Goal: Transaction & Acquisition: Obtain resource

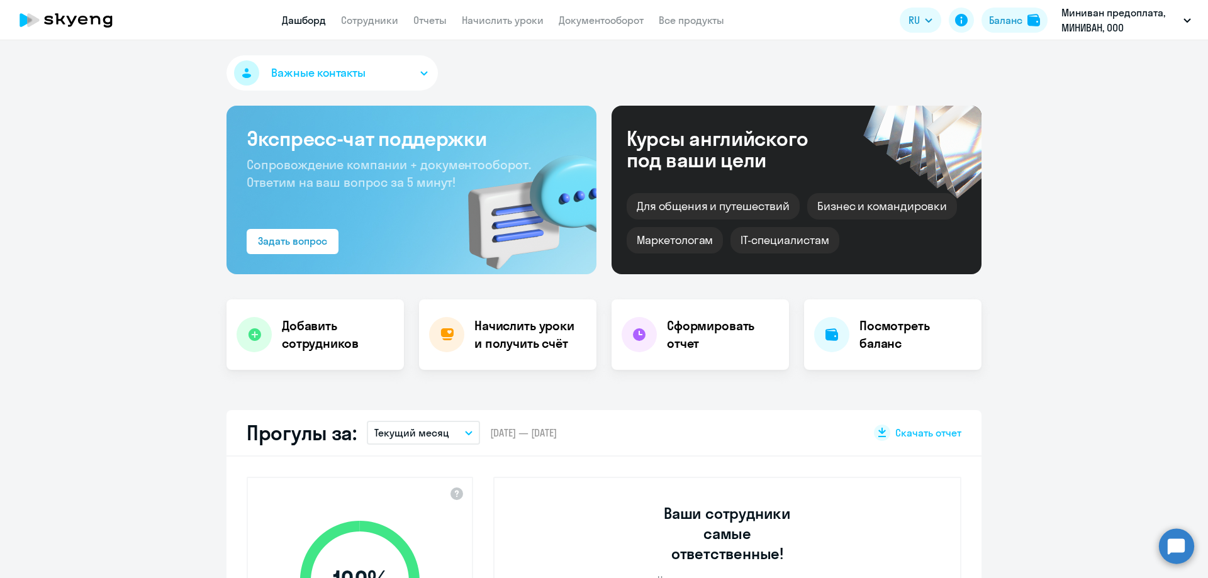
select select "30"
click at [891, 344] on h4 "Посмотреть баланс" at bounding box center [916, 334] width 112 height 35
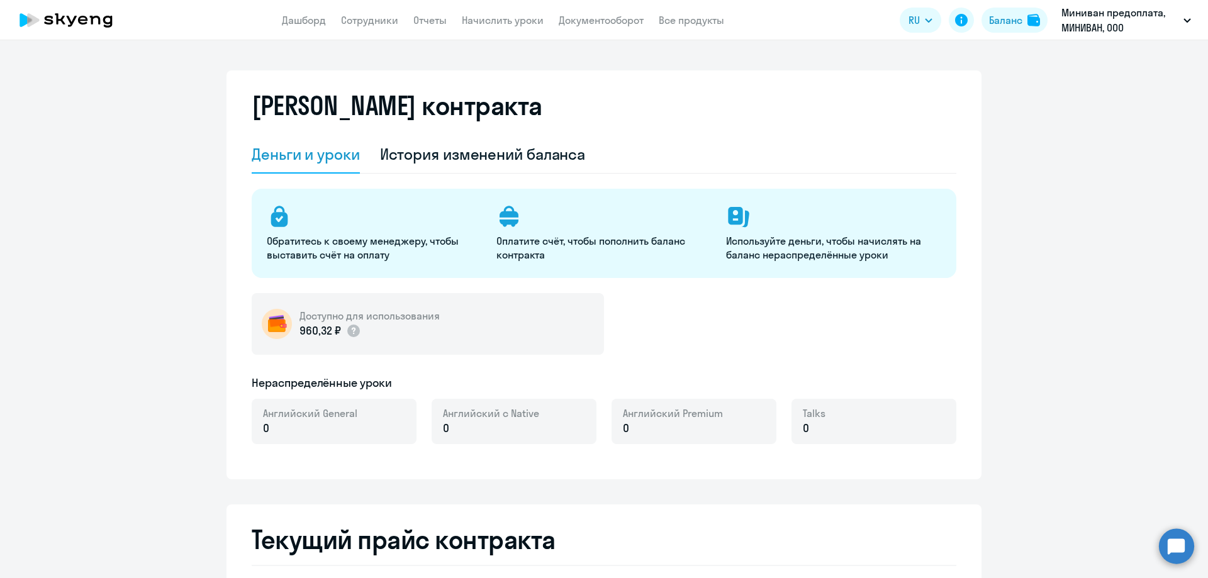
select select "english_adult_not_native_speaker"
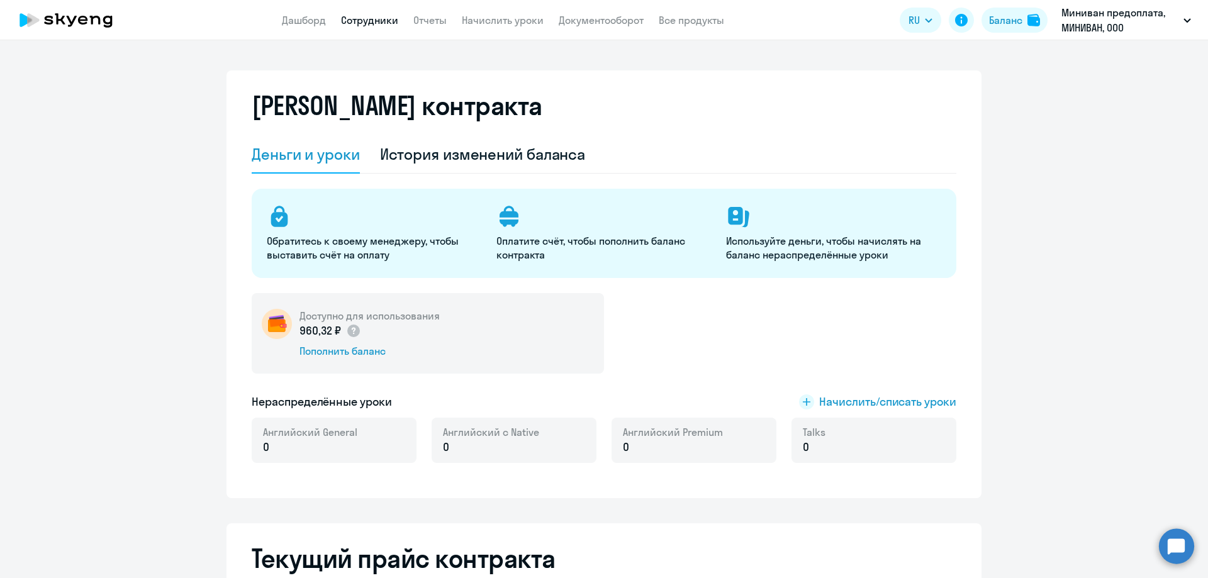
click at [389, 17] on link "Сотрудники" at bounding box center [369, 20] width 57 height 13
select select "30"
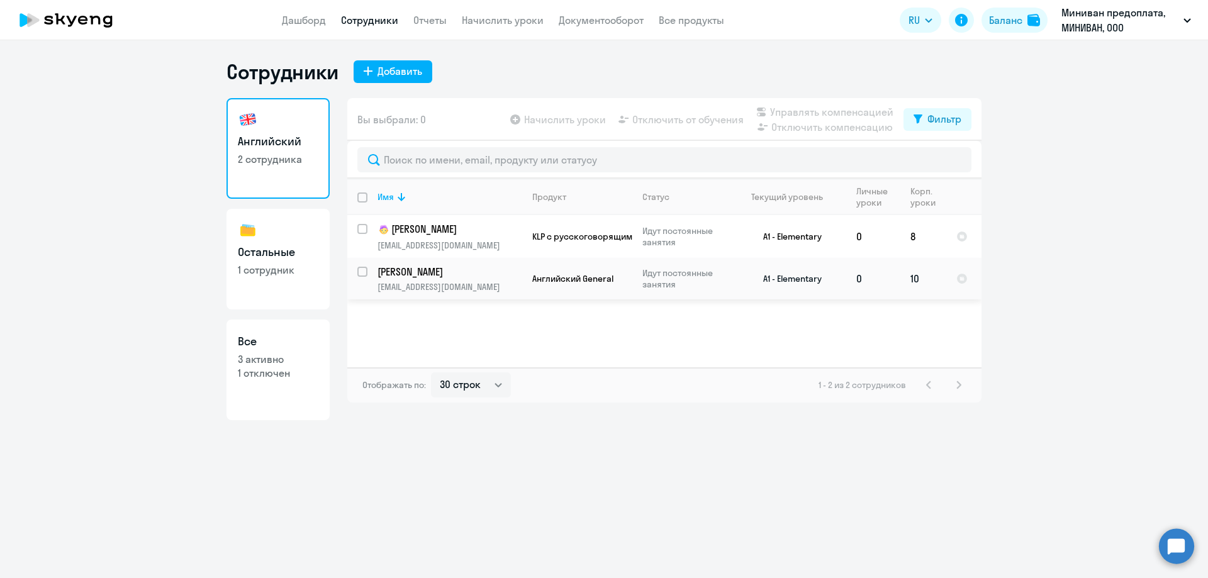
click at [829, 279] on td "A1 - Elementary" at bounding box center [787, 279] width 117 height 42
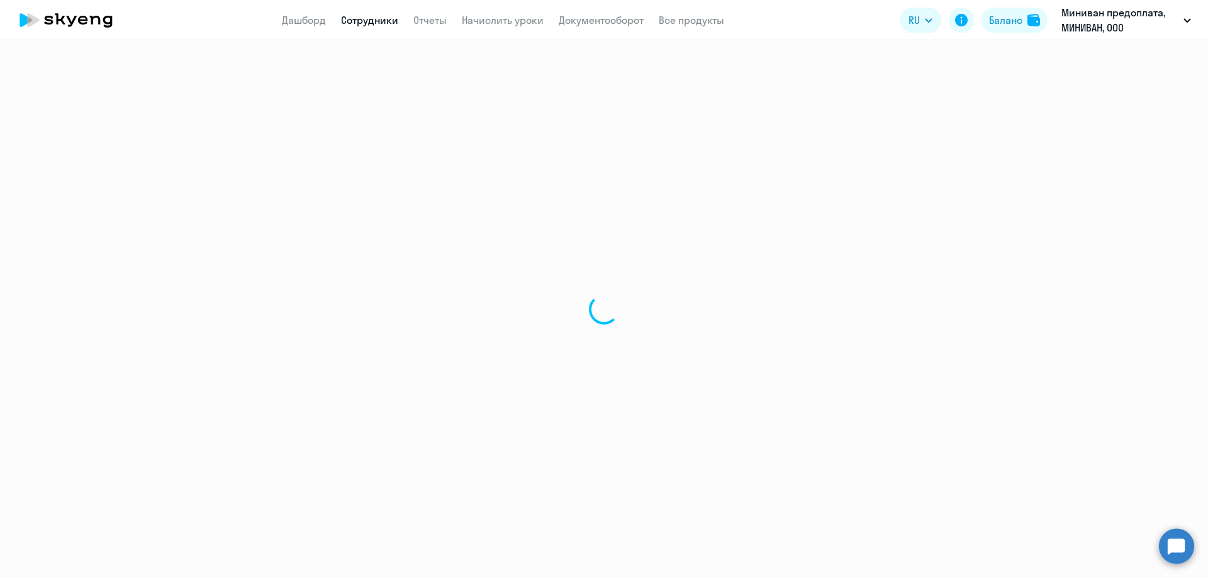
select select "english"
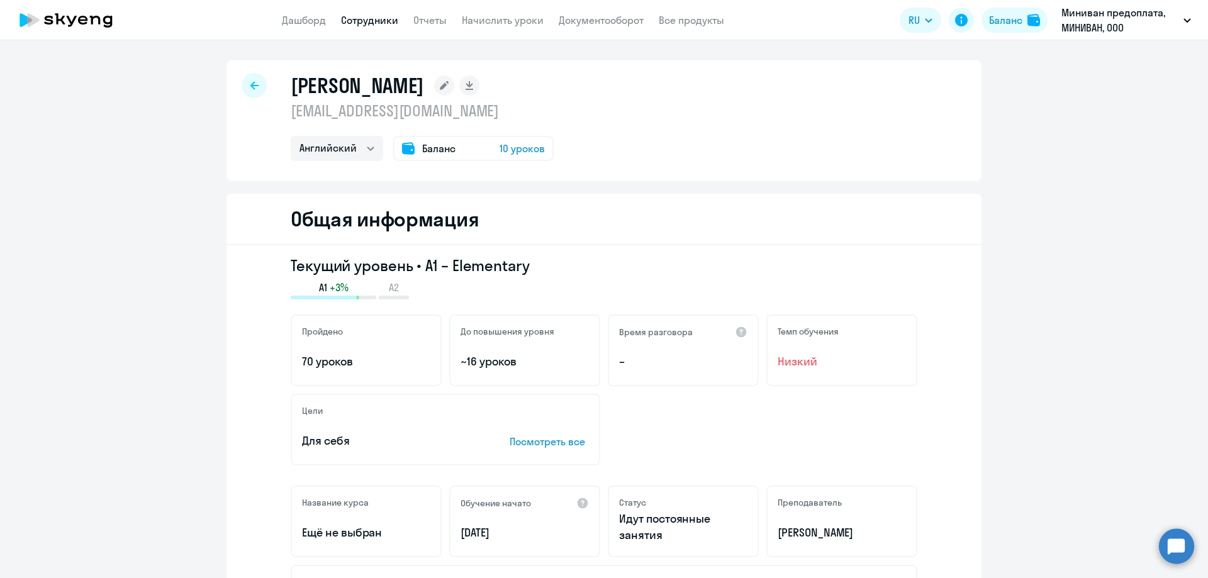
click at [255, 82] on div at bounding box center [254, 85] width 25 height 25
select select "30"
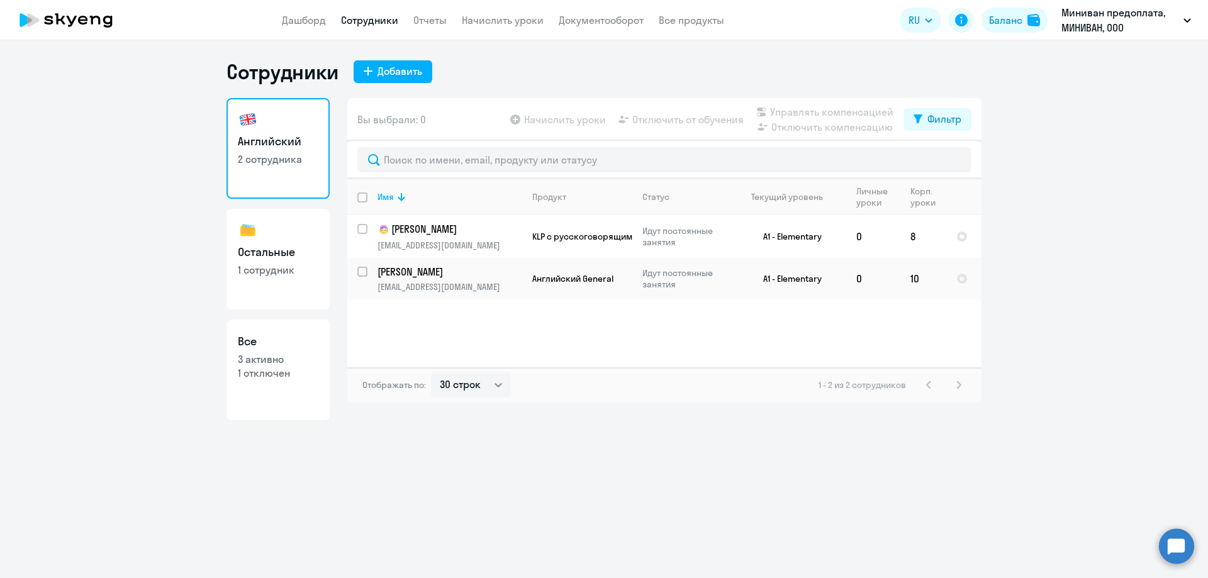
click at [544, 351] on div "Имя Продукт Статус Текущий уровень Личные уроки Корп. уроки [PERSON_NAME] [PERS…" at bounding box center [664, 273] width 634 height 189
click at [266, 257] on h3 "Остальные" at bounding box center [278, 252] width 81 height 16
select select "30"
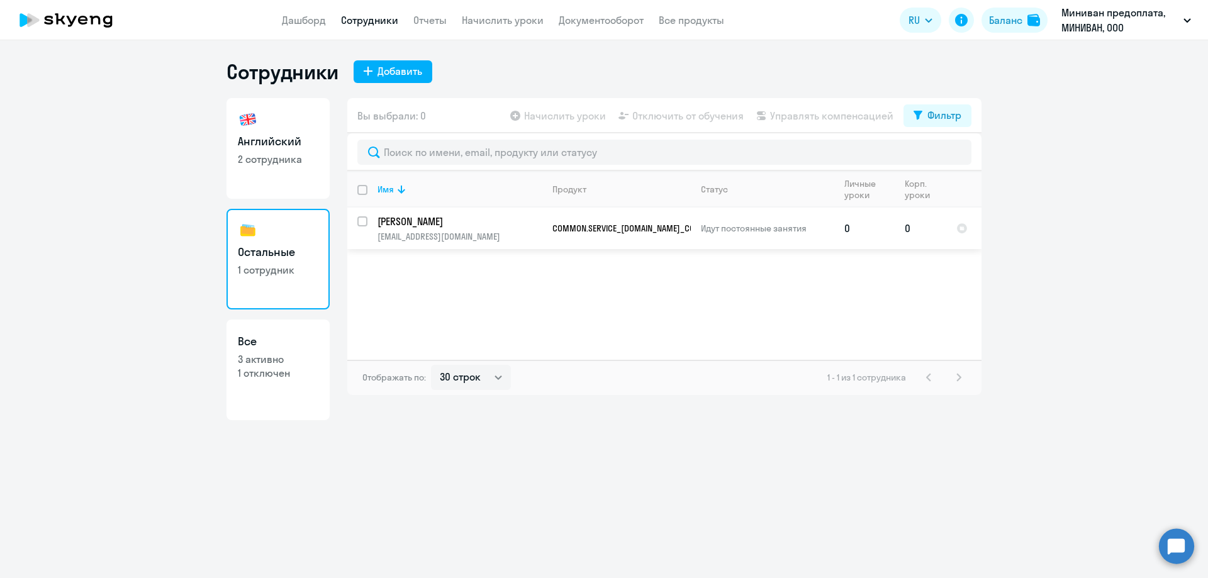
click at [677, 228] on span "COMMON.SERVICE_[DOMAIN_NAME]_COURSE_CC_PYTHON_KIDS_F2F" at bounding box center [675, 228] width 244 height 11
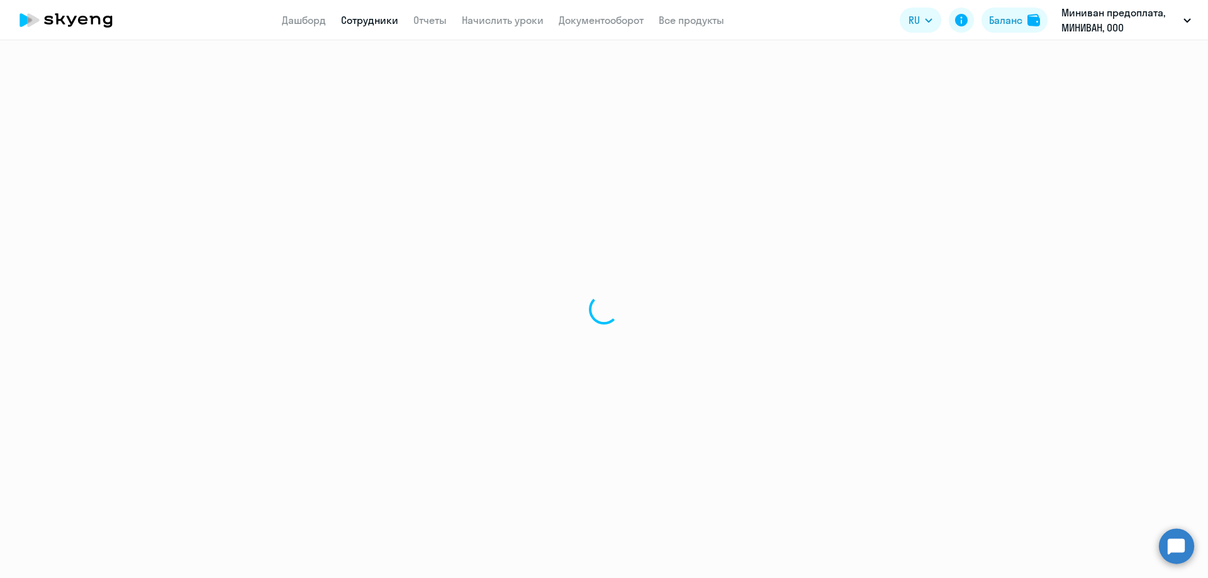
select select "others"
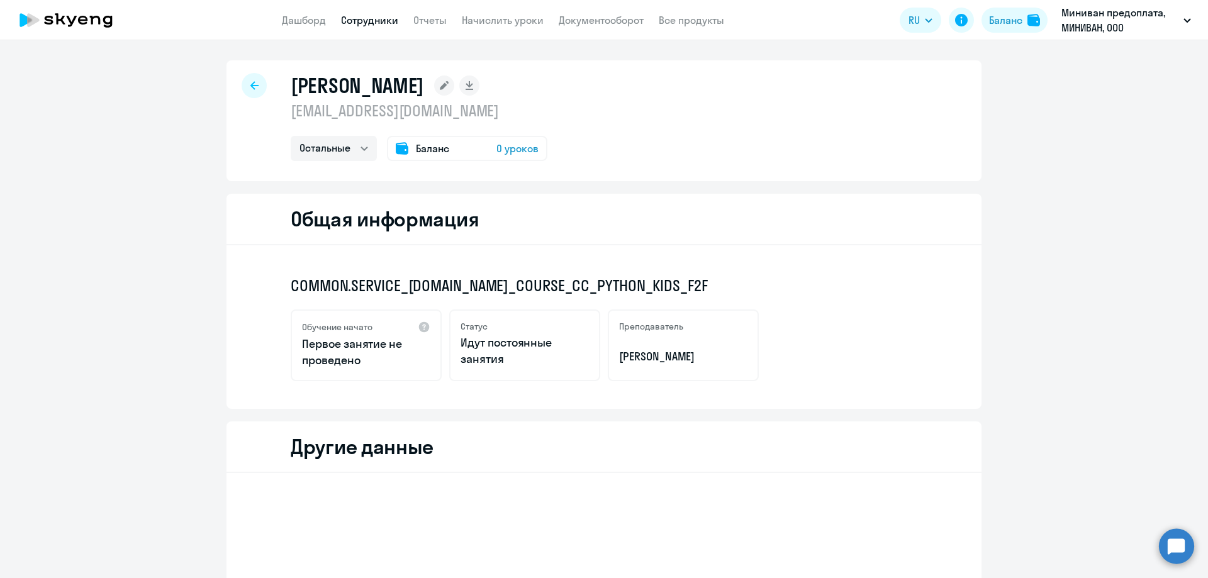
click at [500, 149] on span "0 уроков" at bounding box center [518, 148] width 42 height 15
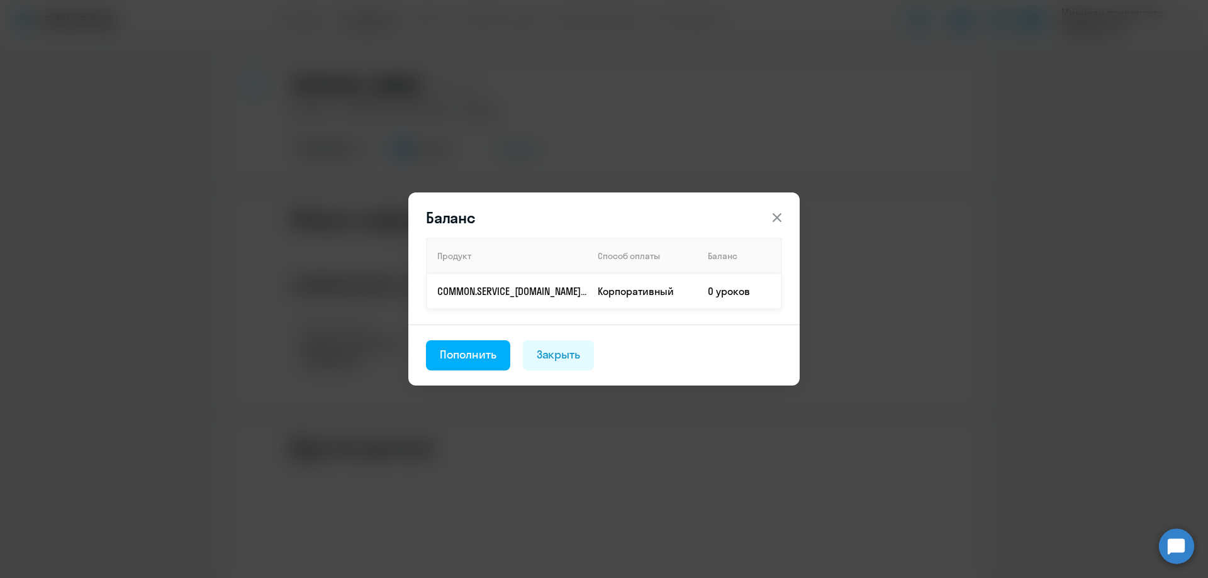
click at [724, 294] on td "0 уроков" at bounding box center [740, 291] width 84 height 35
click at [477, 361] on div "Пополнить" at bounding box center [468, 355] width 57 height 16
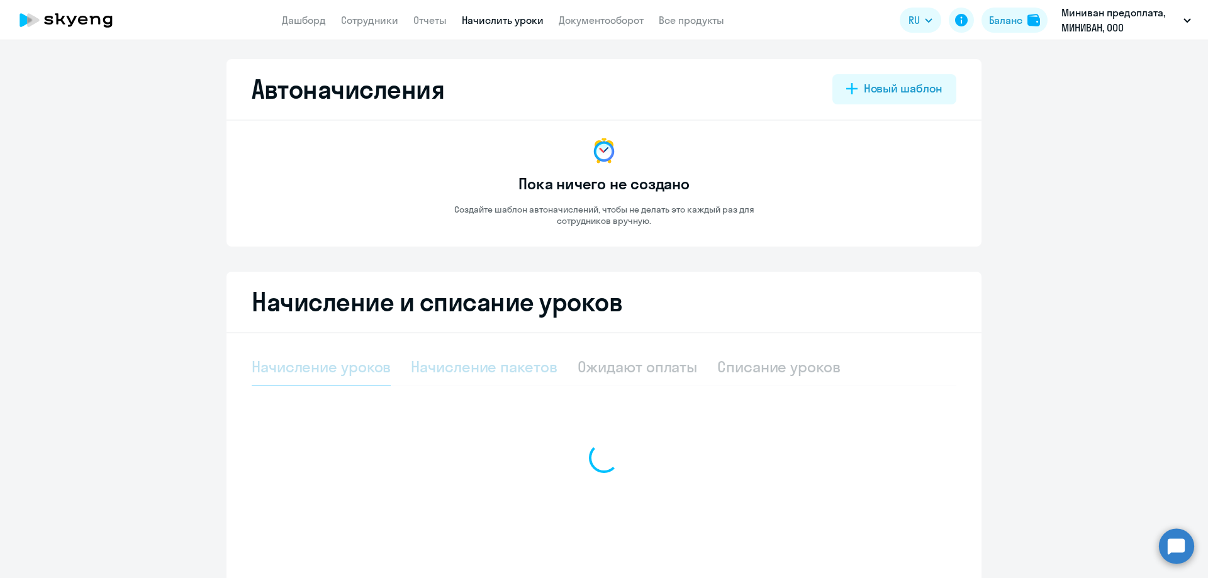
select select "10"
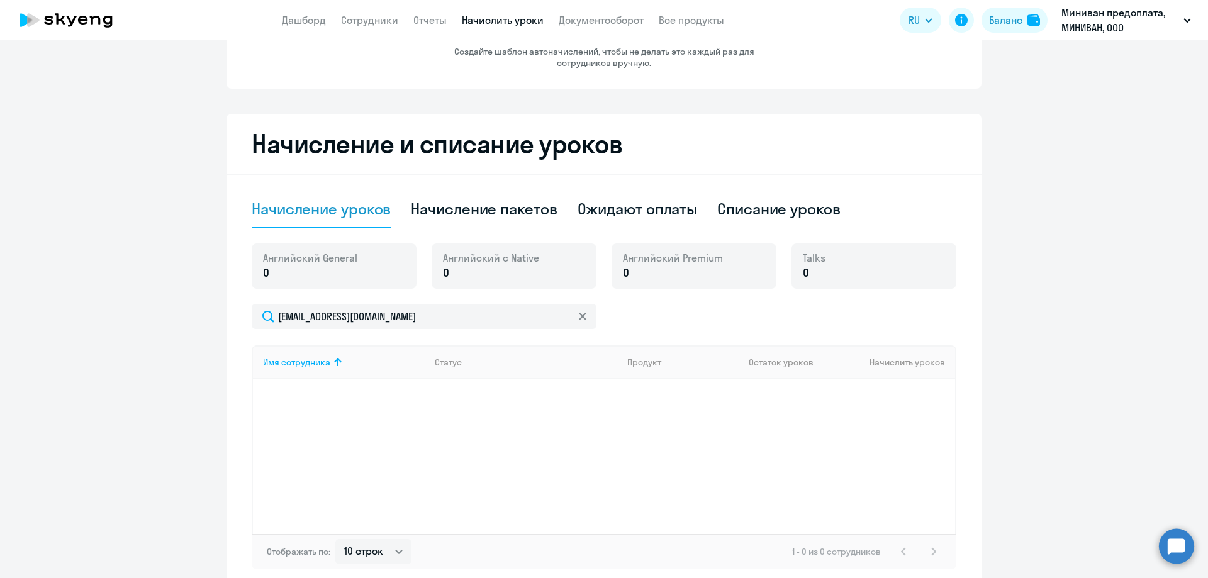
scroll to position [220, 0]
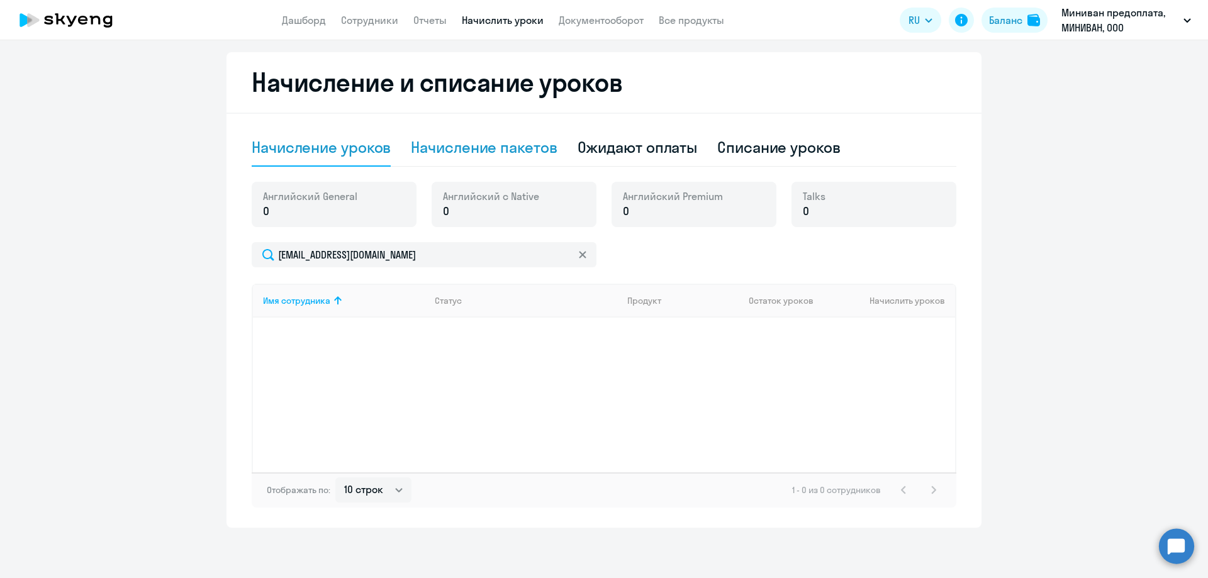
click at [519, 152] on div "Начисление пакетов" at bounding box center [484, 147] width 146 height 20
select select "10"
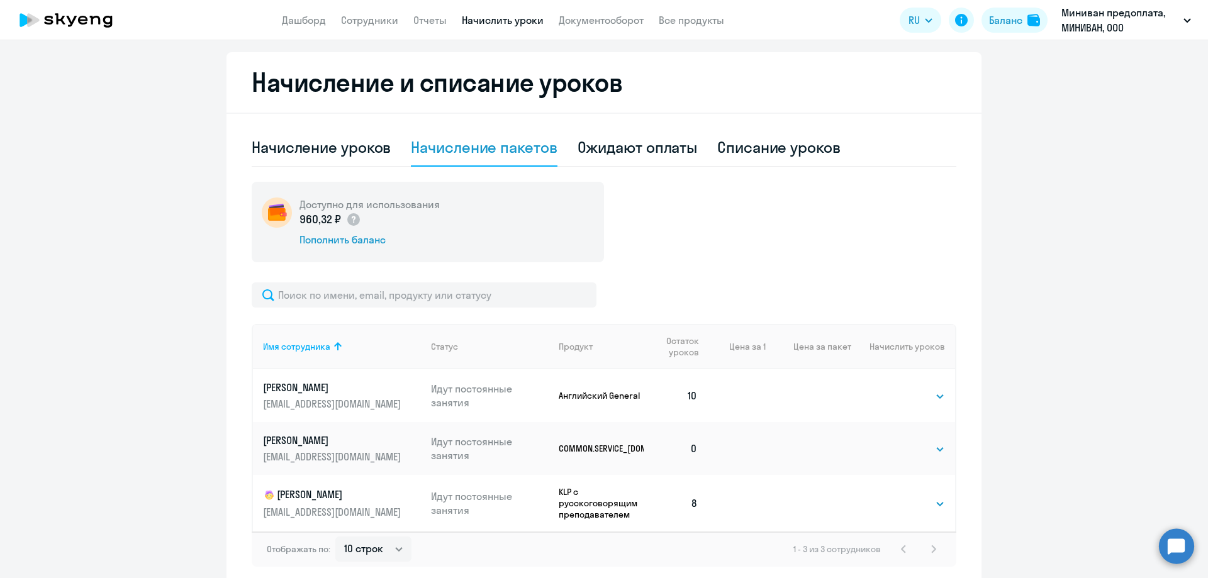
click at [421, 458] on td "Идут постоянные занятия" at bounding box center [485, 448] width 128 height 53
click at [920, 451] on select "Выбрать 32 62 64 128 180" at bounding box center [920, 449] width 52 height 15
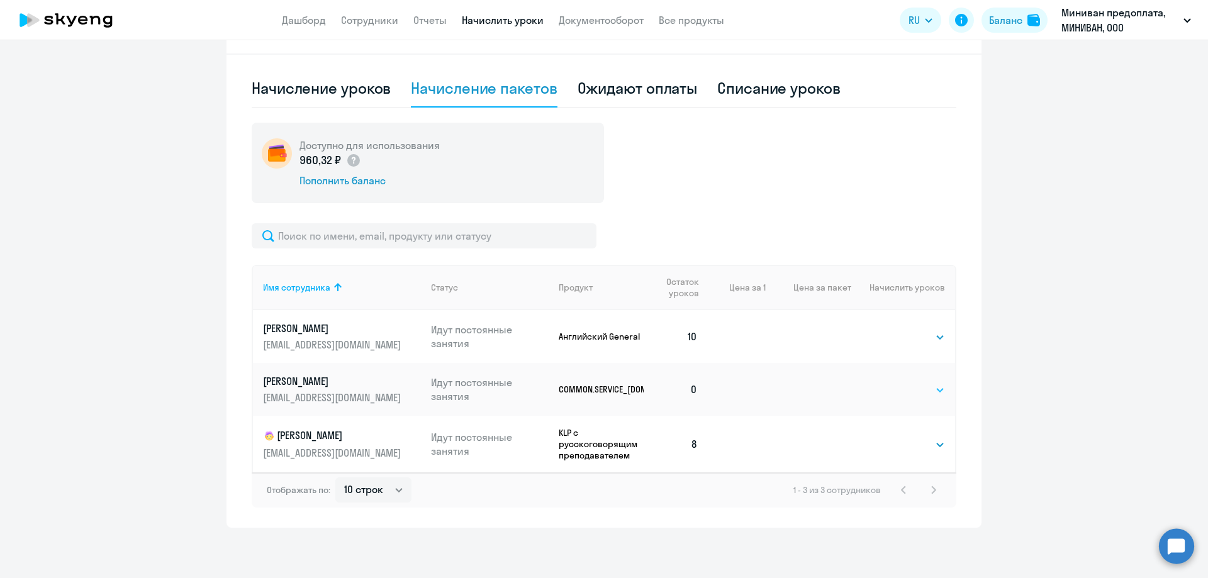
click at [906, 386] on select "Выбрать 32 62 64 128 180" at bounding box center [920, 390] width 52 height 15
click at [894, 383] on select "Выбрать 32 62 64 128 180" at bounding box center [920, 390] width 52 height 15
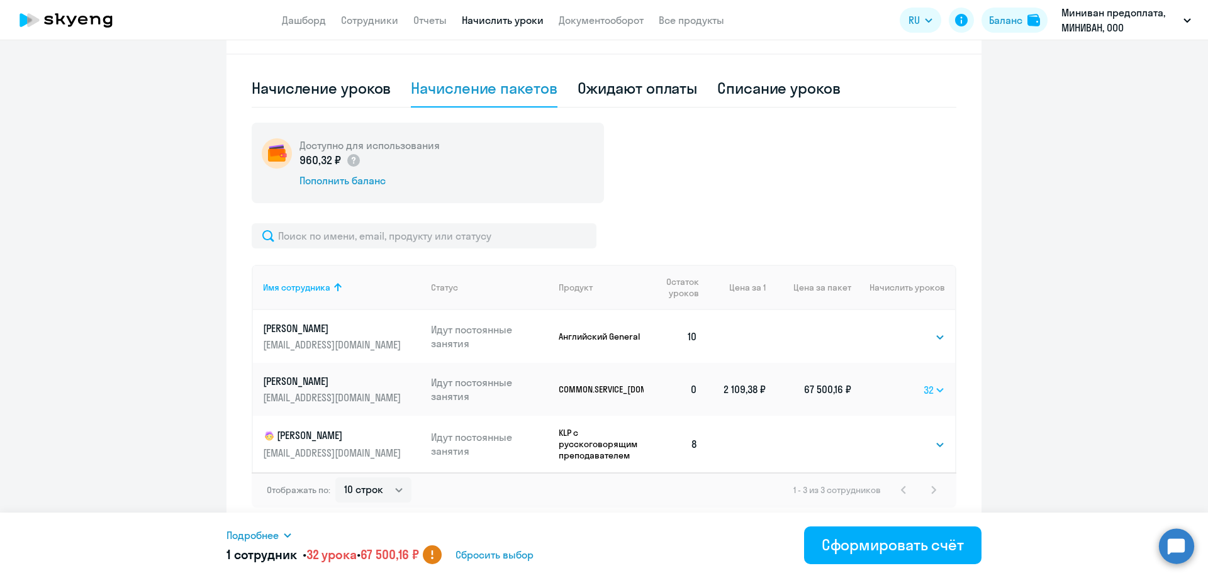
click at [933, 388] on select "Выбрать 32 62 64 128 180" at bounding box center [934, 390] width 21 height 15
click at [924, 383] on select "Выбрать 32 62 64 128 180" at bounding box center [934, 390] width 21 height 15
click at [930, 388] on select "Выбрать 32 62 64 128 180" at bounding box center [934, 390] width 22 height 15
select select "32"
click at [923, 383] on select "Выбрать 32 62 64 128 180" at bounding box center [934, 390] width 22 height 15
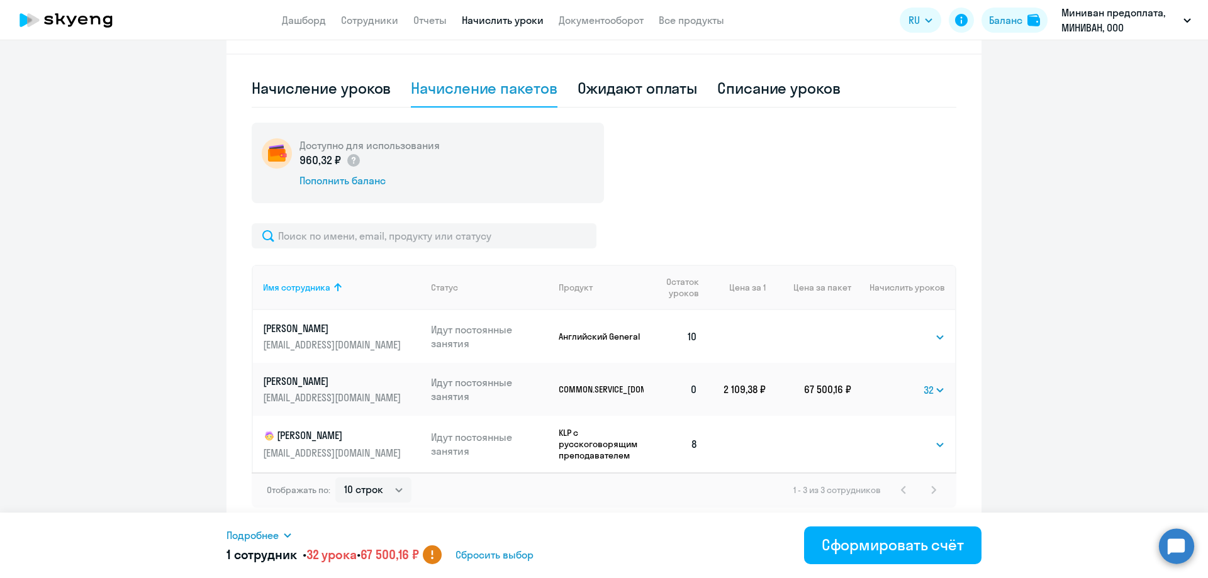
click at [1013, 402] on ng-component "Автоначисления Новый шаблон Пока ничего не создано Создайте шаблон автоначислен…" at bounding box center [604, 154] width 1208 height 748
click at [442, 551] on circle at bounding box center [432, 555] width 19 height 19
click at [286, 536] on icon at bounding box center [288, 536] width 10 height 10
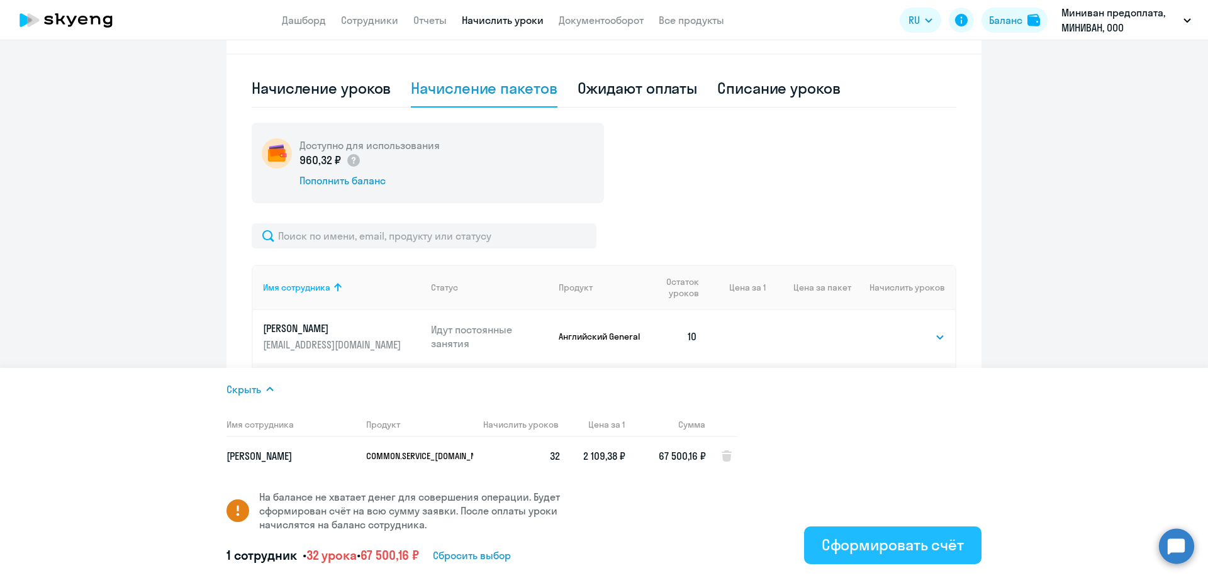
click at [948, 541] on div "Сформировать счёт" at bounding box center [893, 545] width 142 height 20
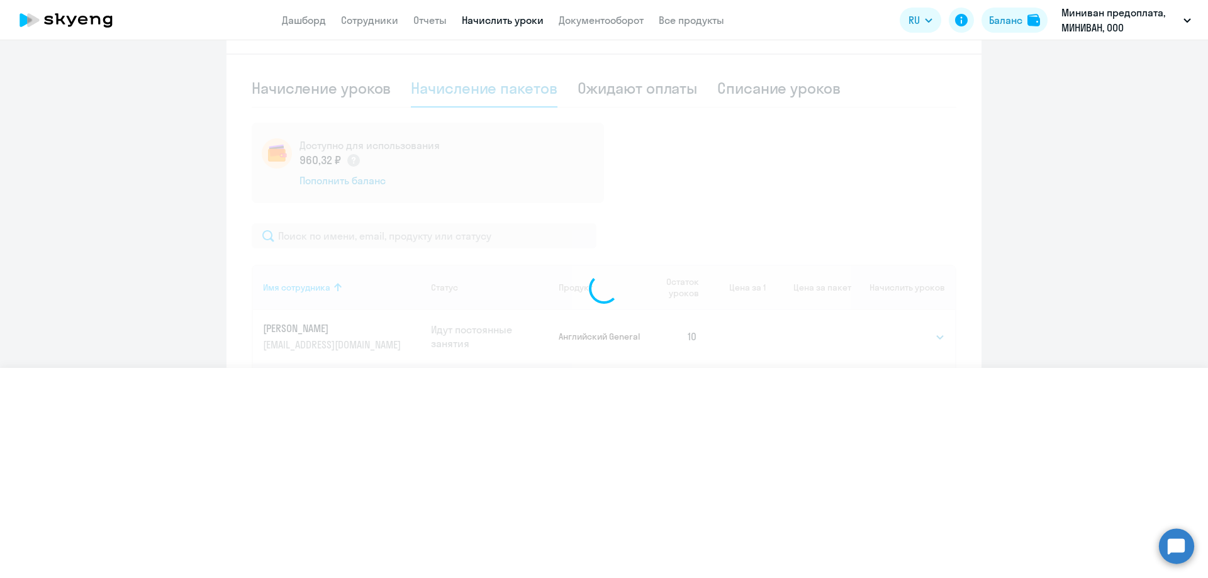
select select
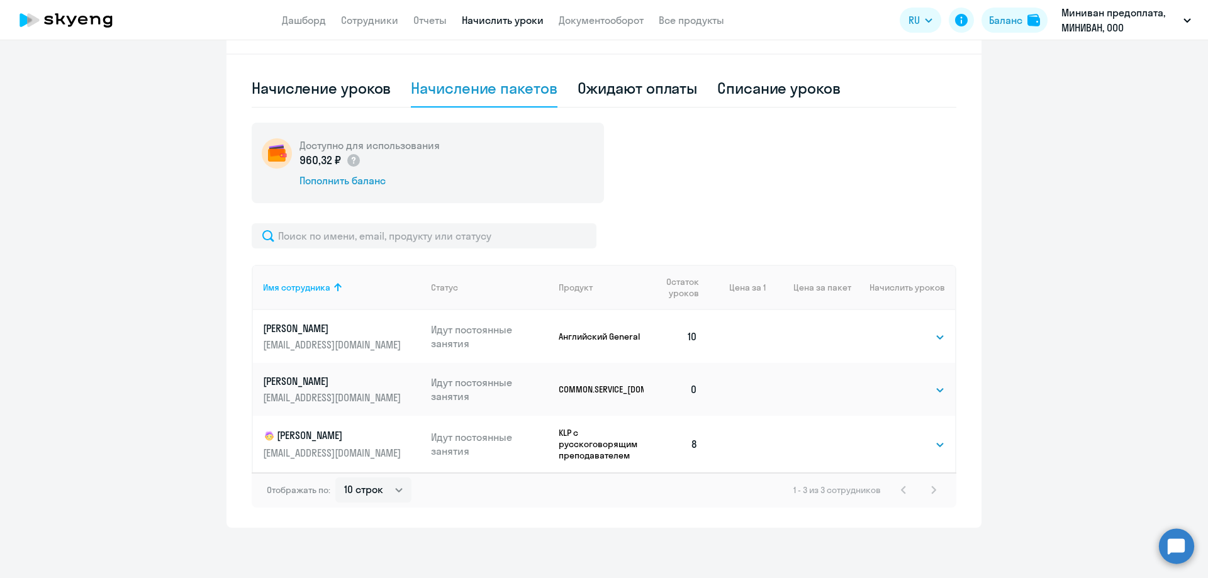
click at [1094, 246] on ng-component "Автоначисления Новый шаблон Пока ничего не создано Создайте шаблон автоначислен…" at bounding box center [604, 154] width 1208 height 748
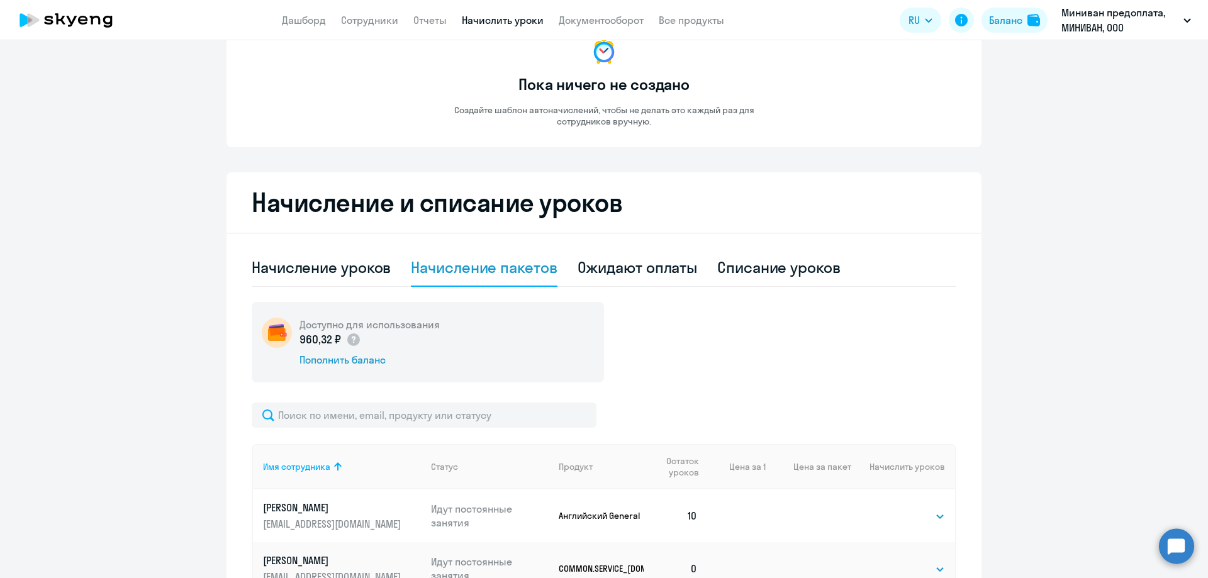
scroll to position [90, 0]
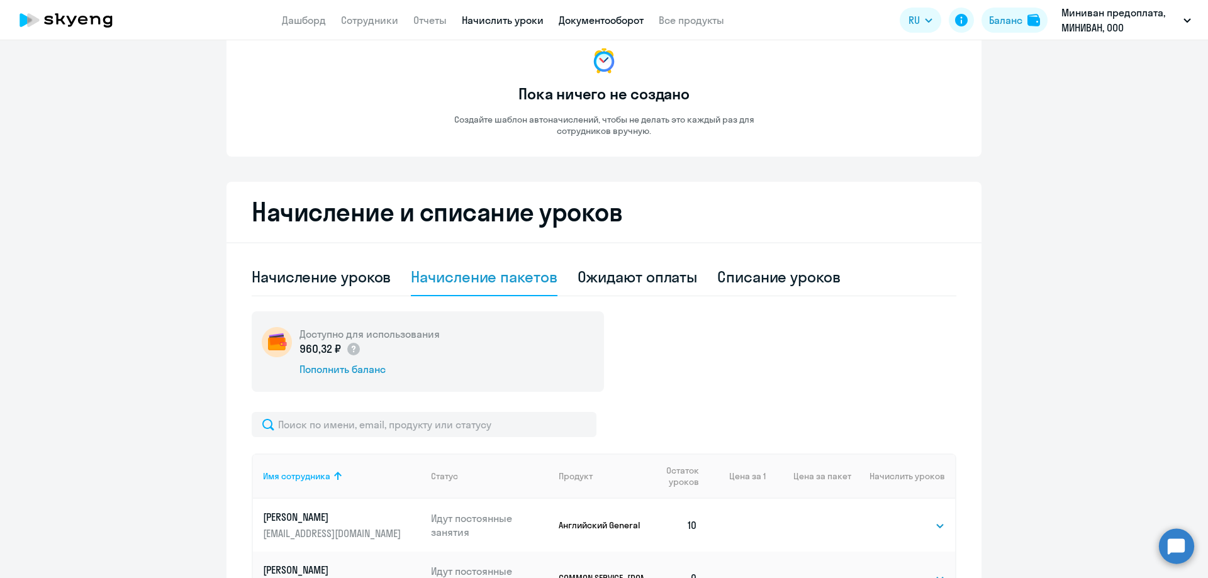
click at [584, 21] on link "Документооборот" at bounding box center [601, 20] width 85 height 13
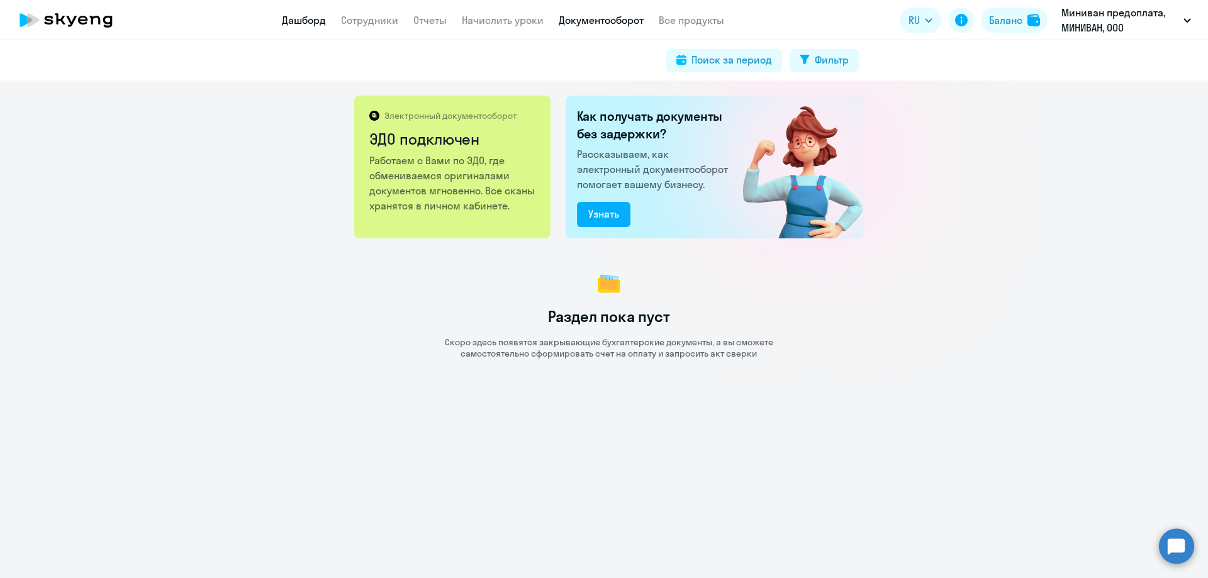
click at [303, 18] on link "Дашборд" at bounding box center [304, 20] width 44 height 13
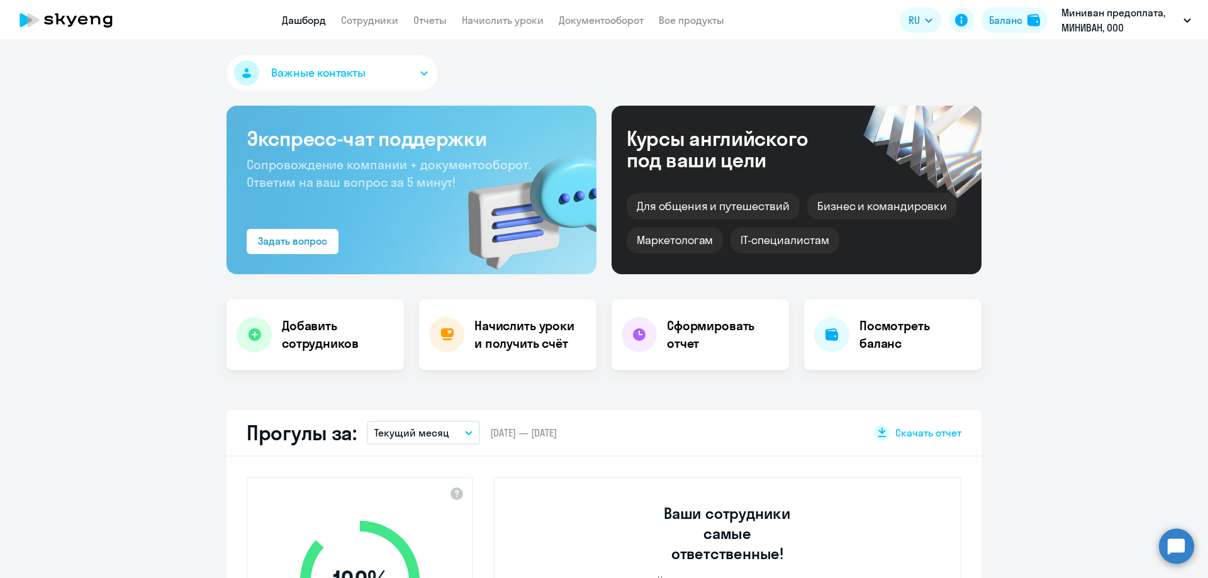
select select "30"
click at [513, 354] on div "Начислить уроки и получить счёт" at bounding box center [507, 335] width 177 height 70
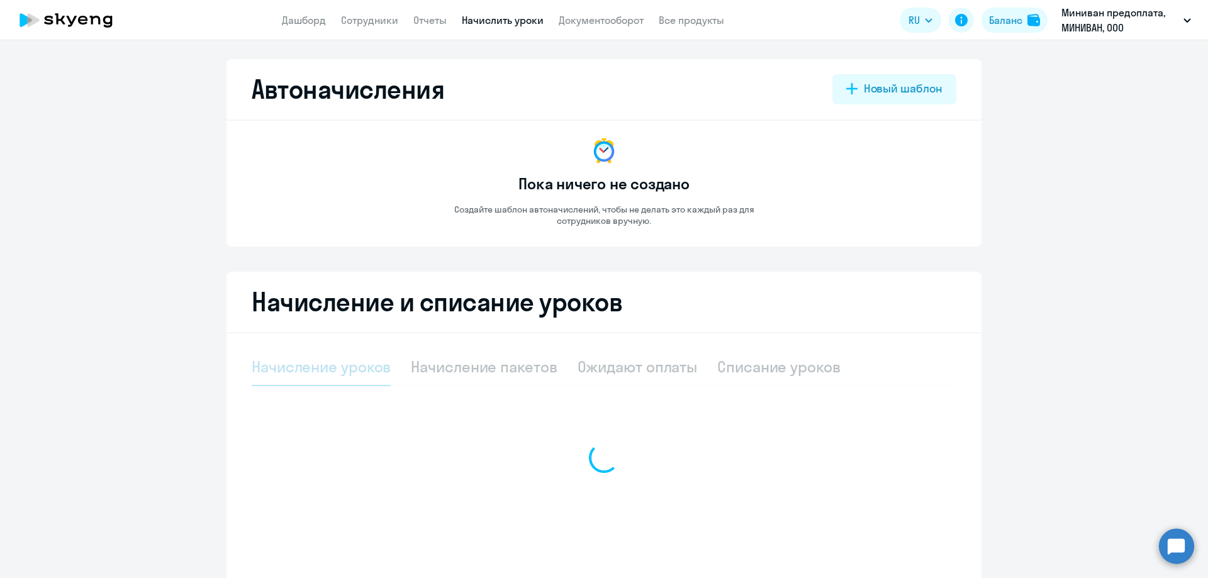
select select "10"
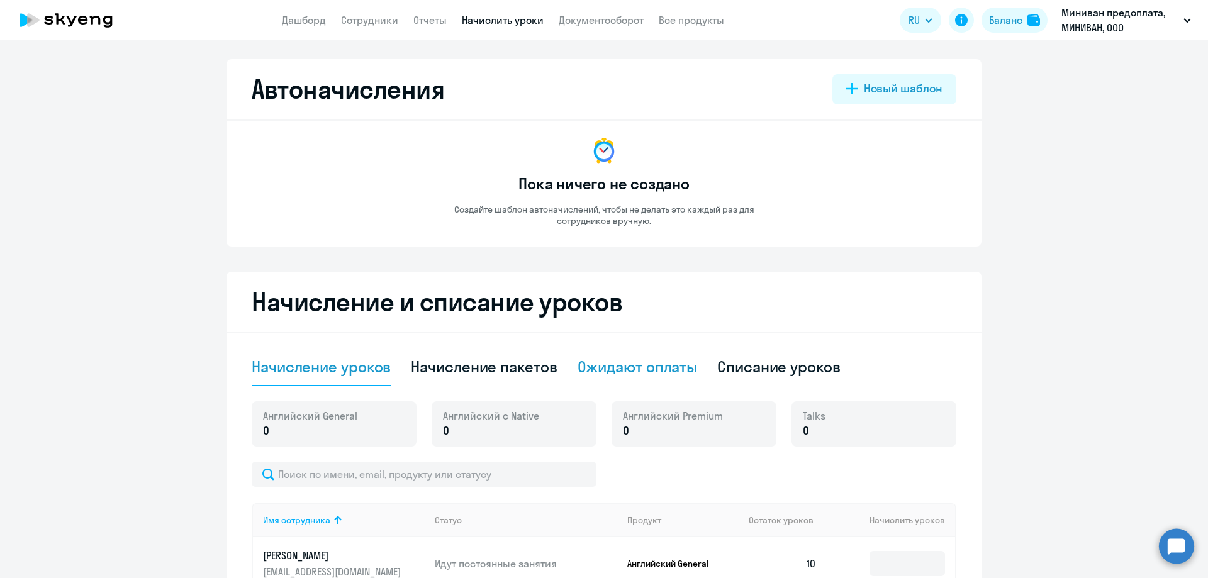
click at [663, 369] on div "Ожидают оплаты" at bounding box center [638, 367] width 120 height 20
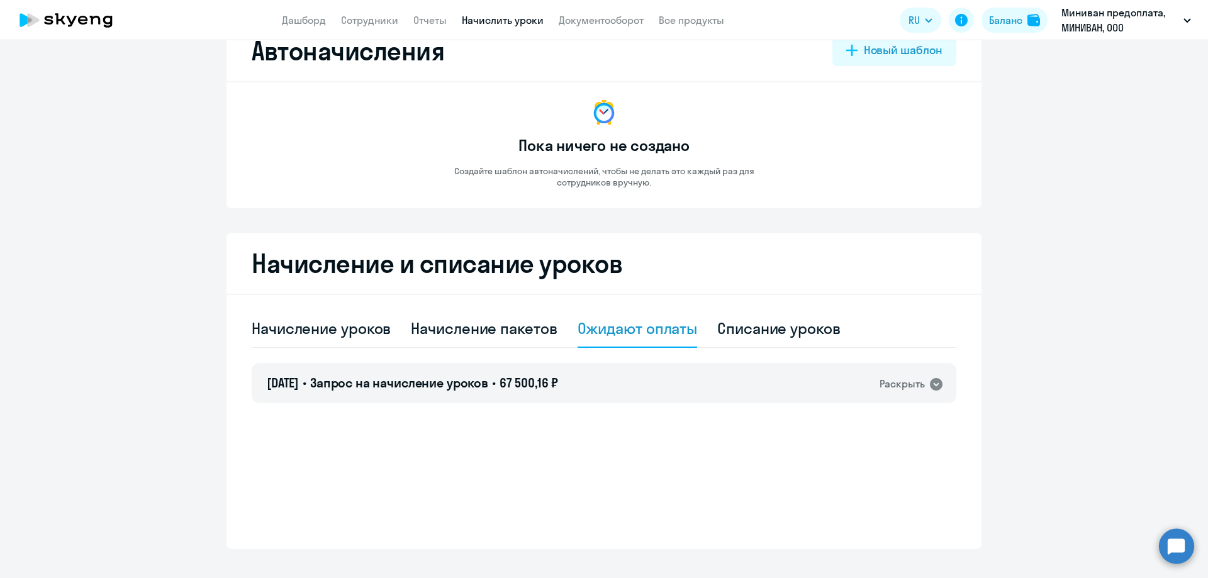
scroll to position [60, 0]
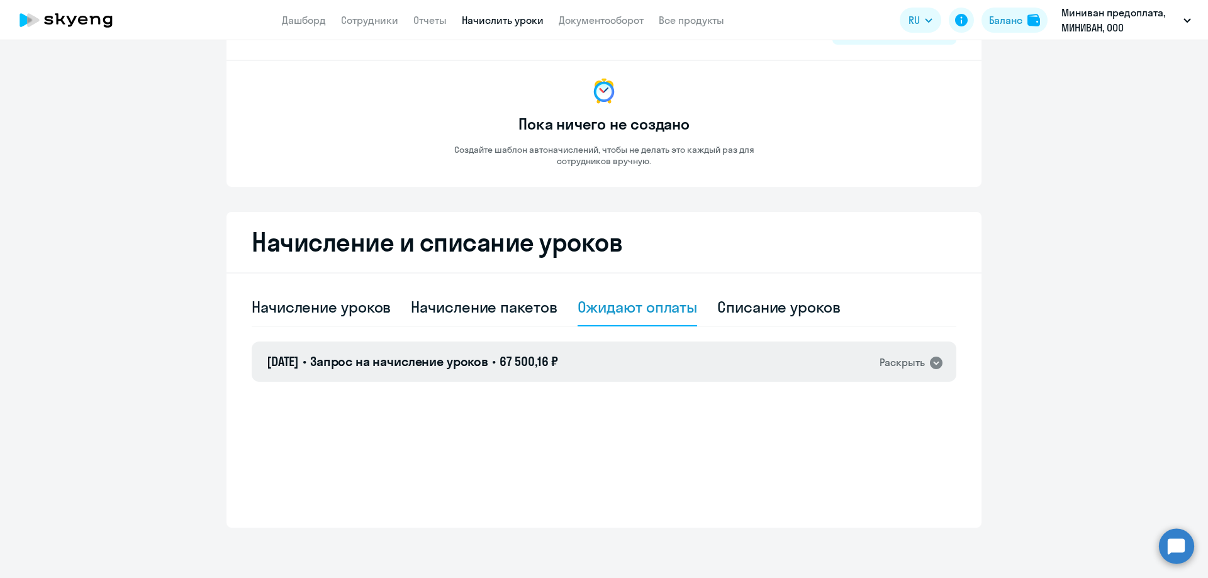
click at [588, 358] on div "[DATE] • Запрос на начисление уроков • 67 500,16 ₽ Раскрыть" at bounding box center [604, 362] width 705 height 40
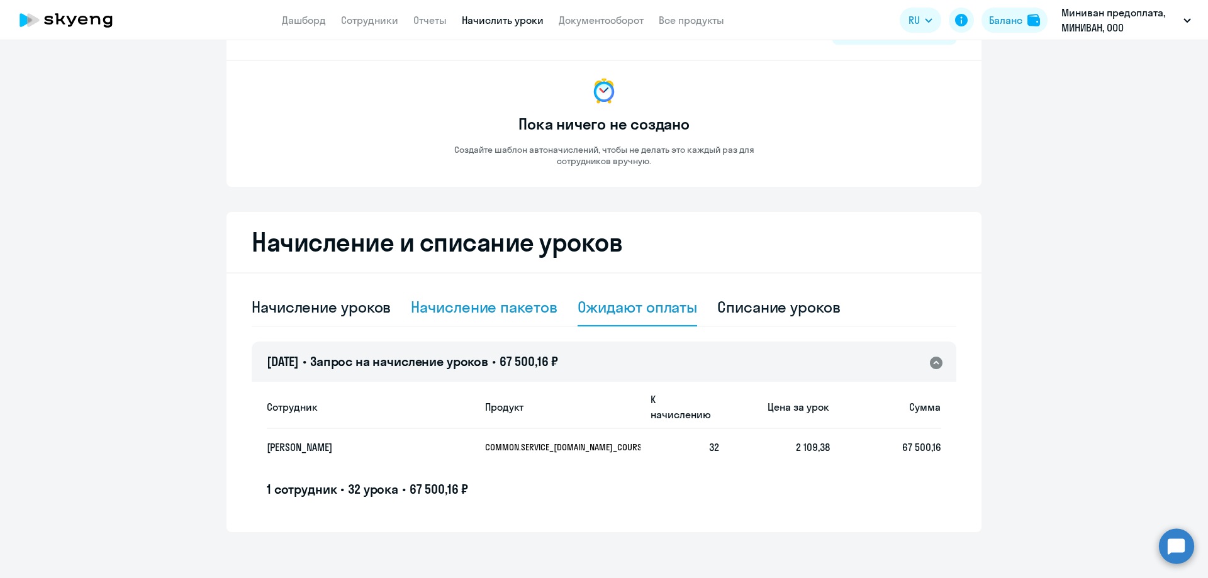
click at [429, 317] on div "Начисление пакетов" at bounding box center [484, 307] width 146 height 20
select select "10"
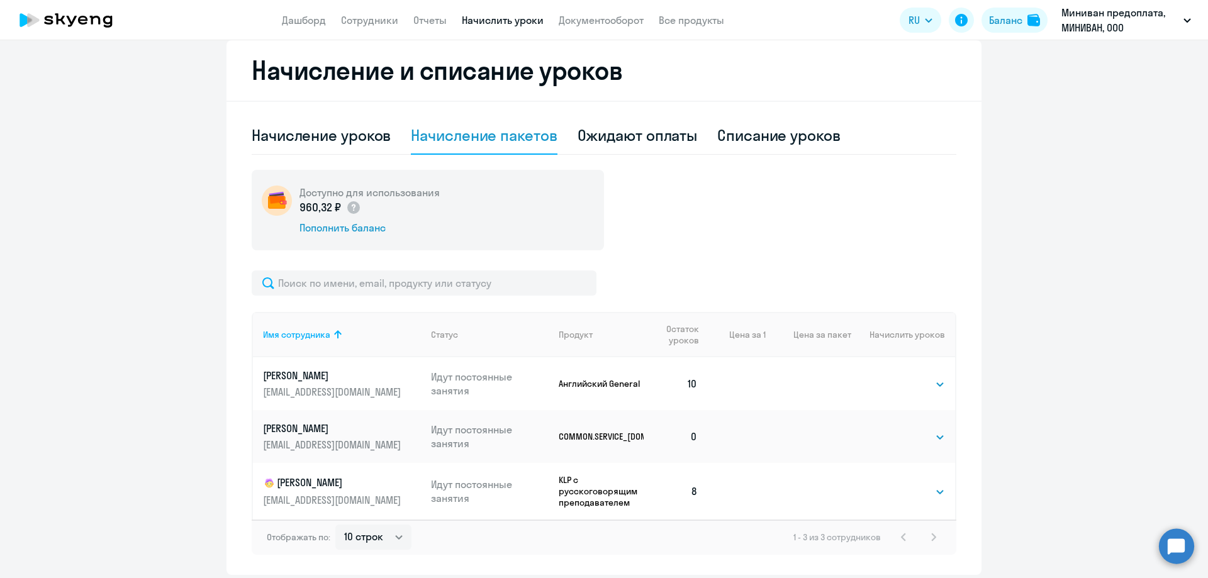
scroll to position [279, 0]
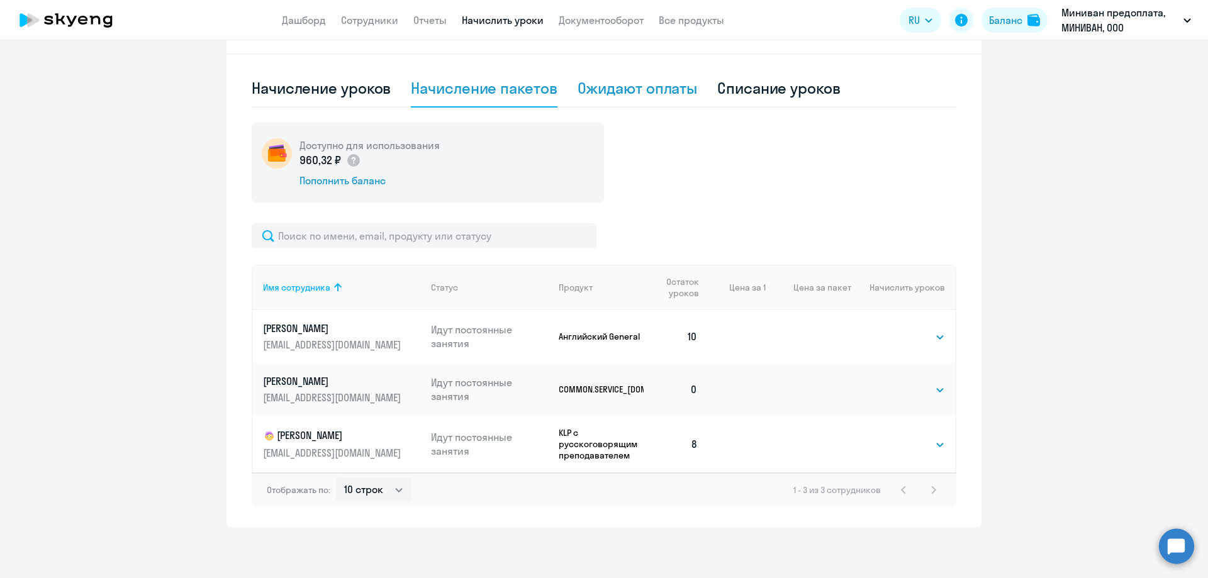
click at [630, 96] on div "Ожидают оплаты" at bounding box center [638, 88] width 120 height 20
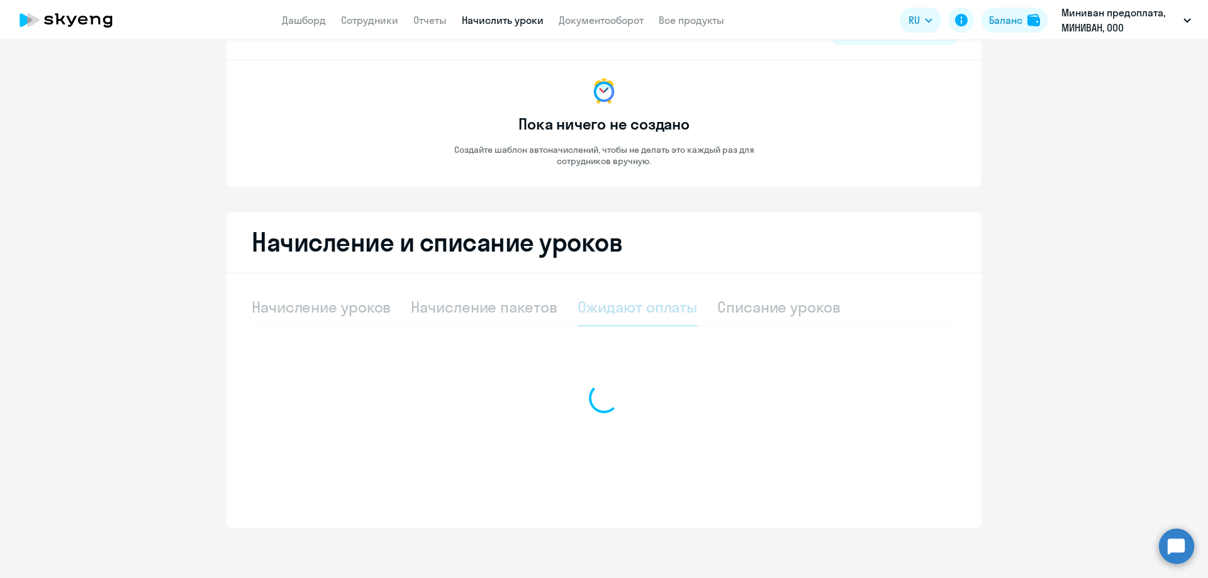
scroll to position [60, 0]
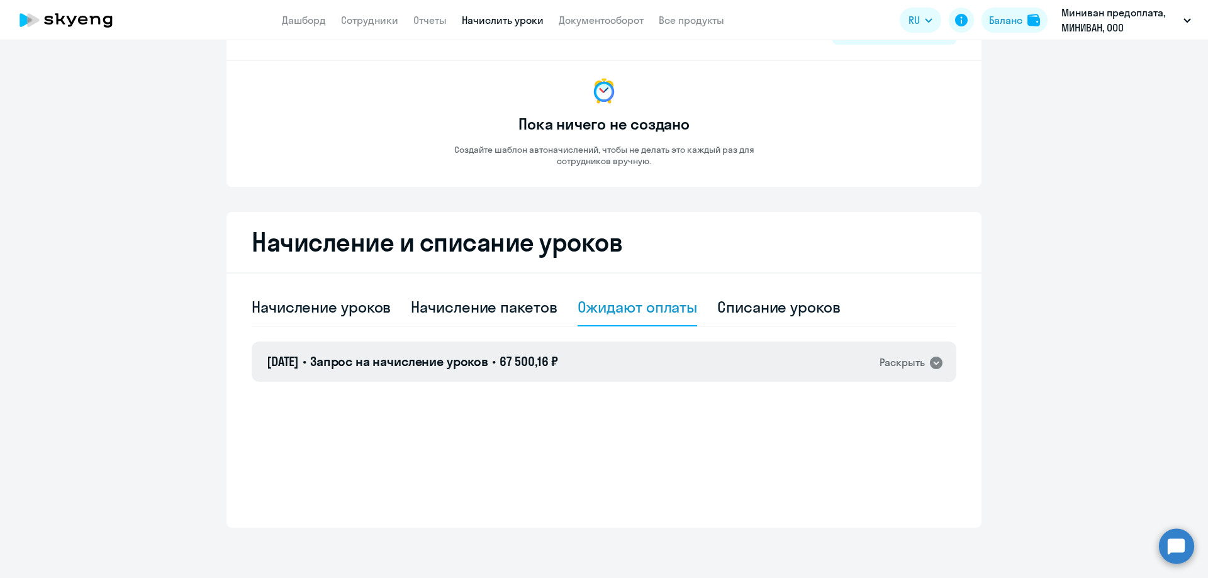
click at [922, 361] on div "Раскрыть" at bounding box center [912, 362] width 64 height 16
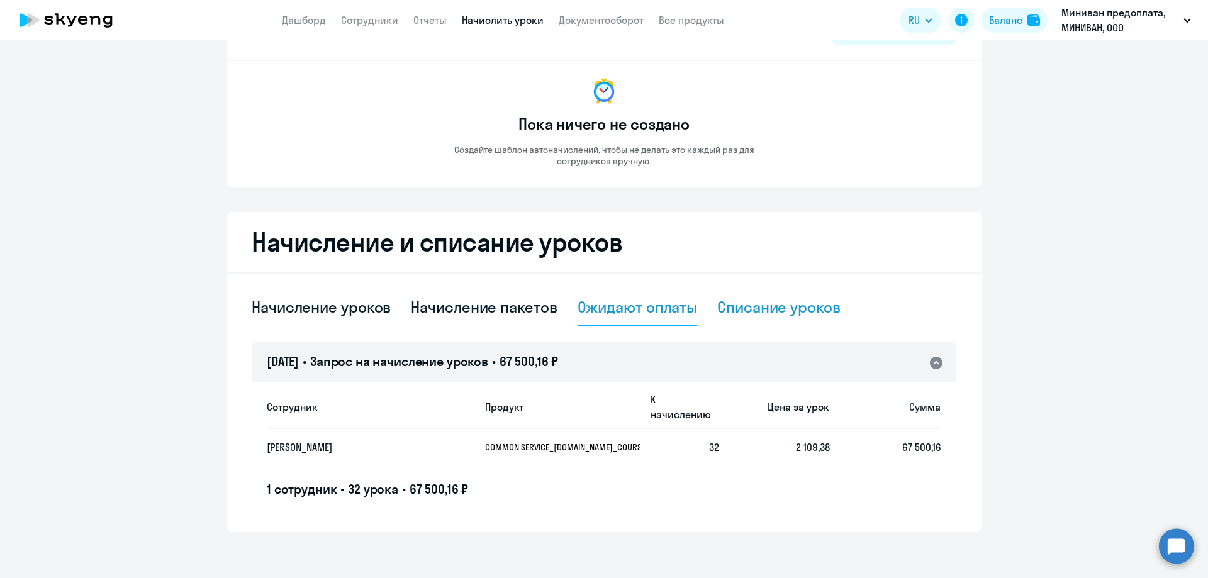
click at [780, 306] on div "Списание уроков" at bounding box center [778, 307] width 123 height 20
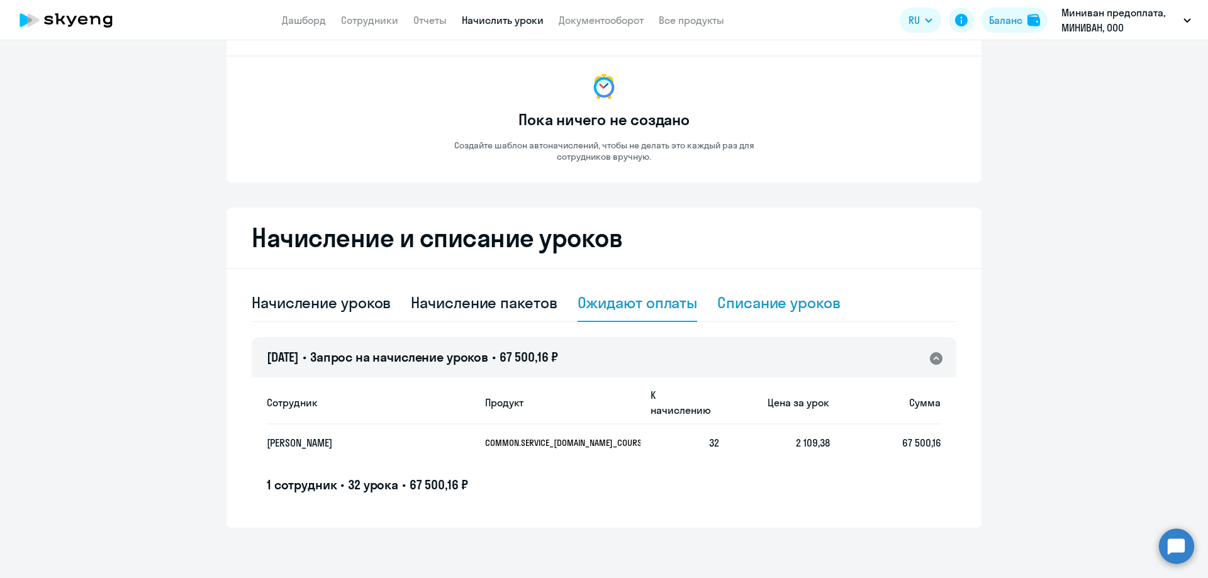
select select "10"
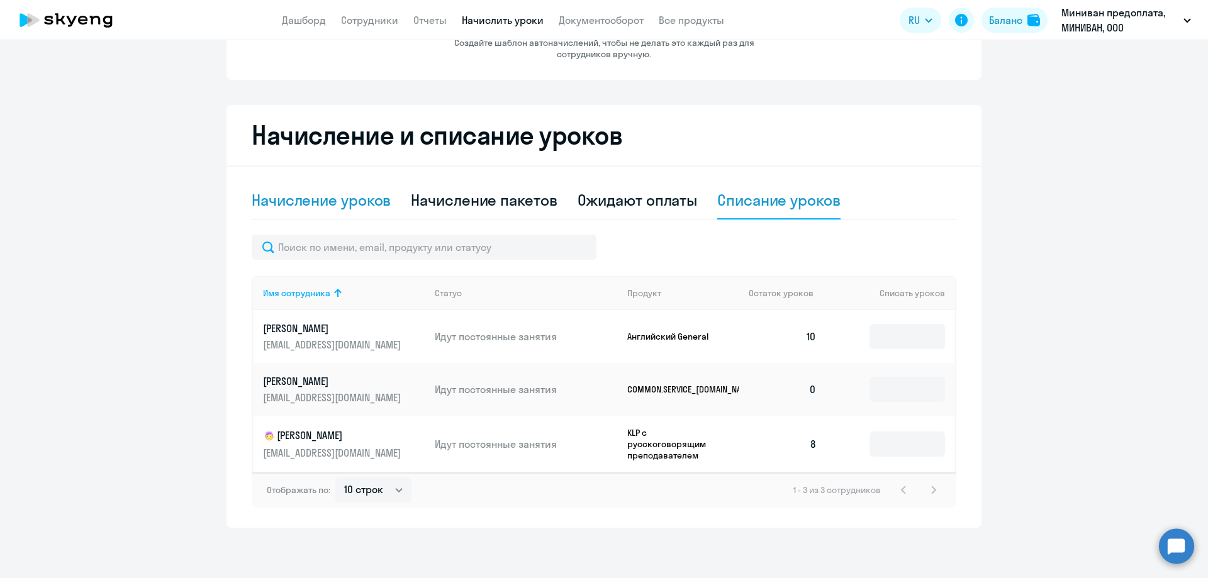
click at [301, 197] on div "Начисление уроков" at bounding box center [321, 200] width 139 height 20
select select "10"
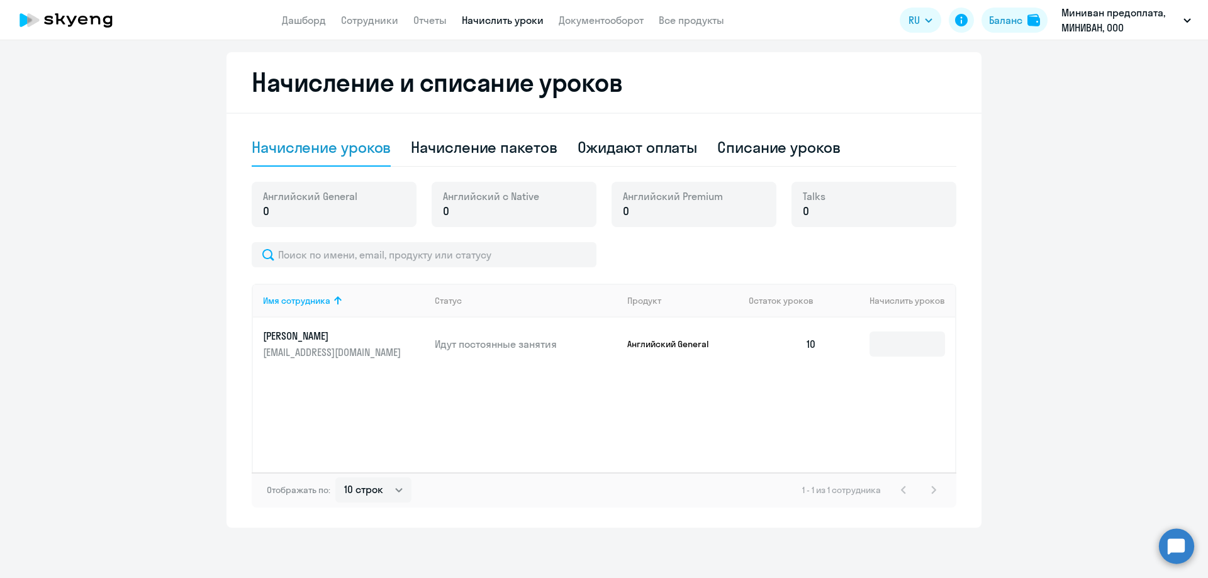
scroll to position [220, 0]
click at [657, 150] on div "Ожидают оплаты" at bounding box center [638, 147] width 120 height 20
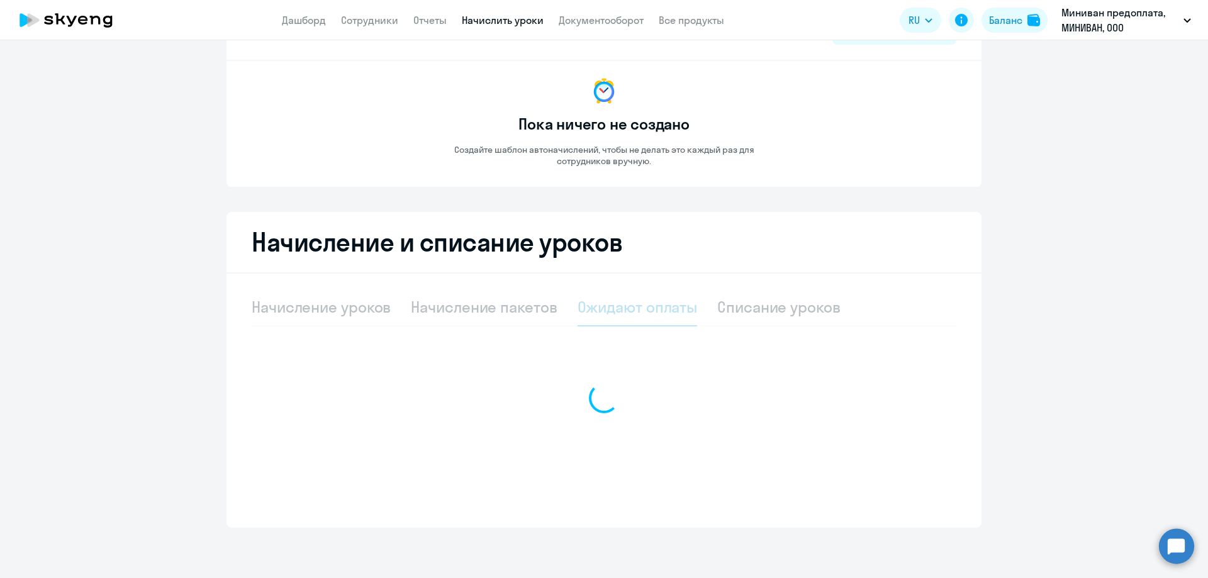
scroll to position [60, 0]
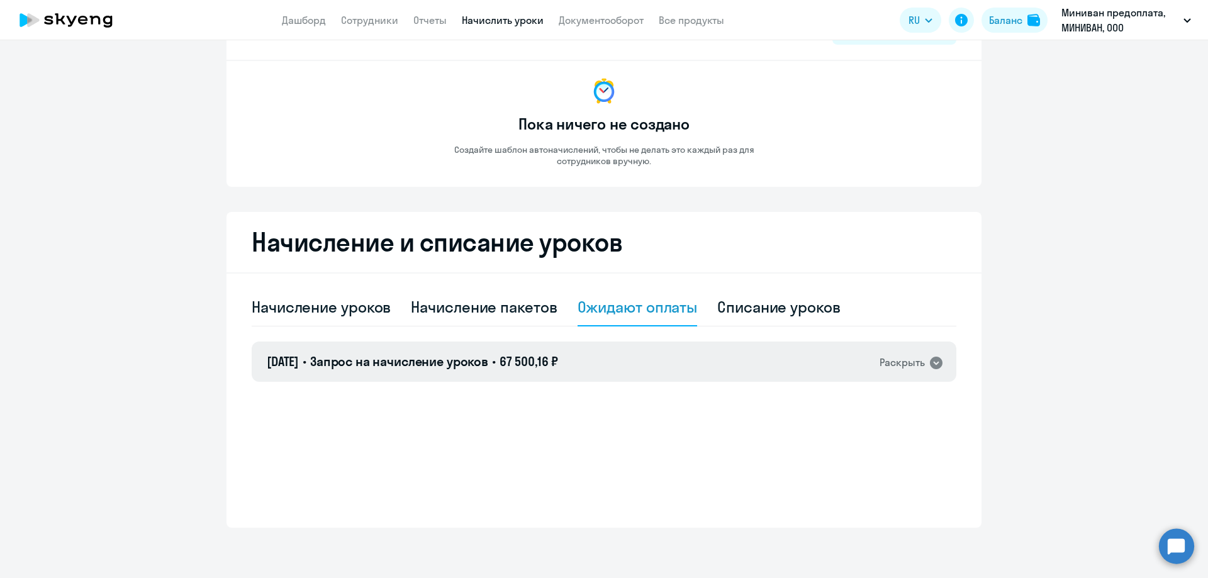
click at [930, 363] on icon at bounding box center [936, 363] width 13 height 13
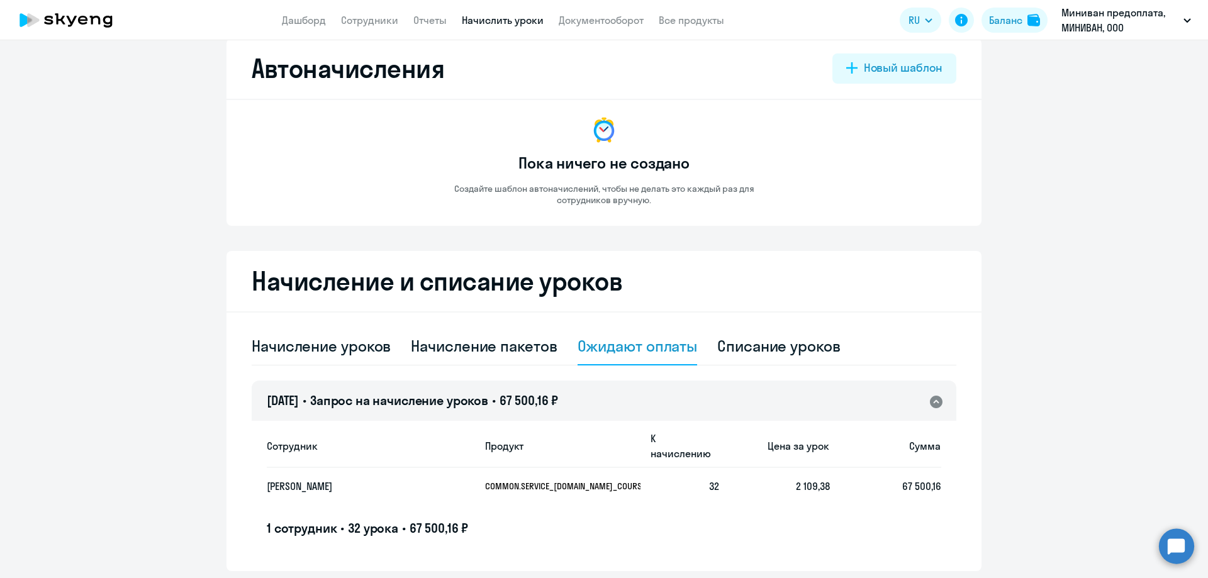
scroll to position [0, 0]
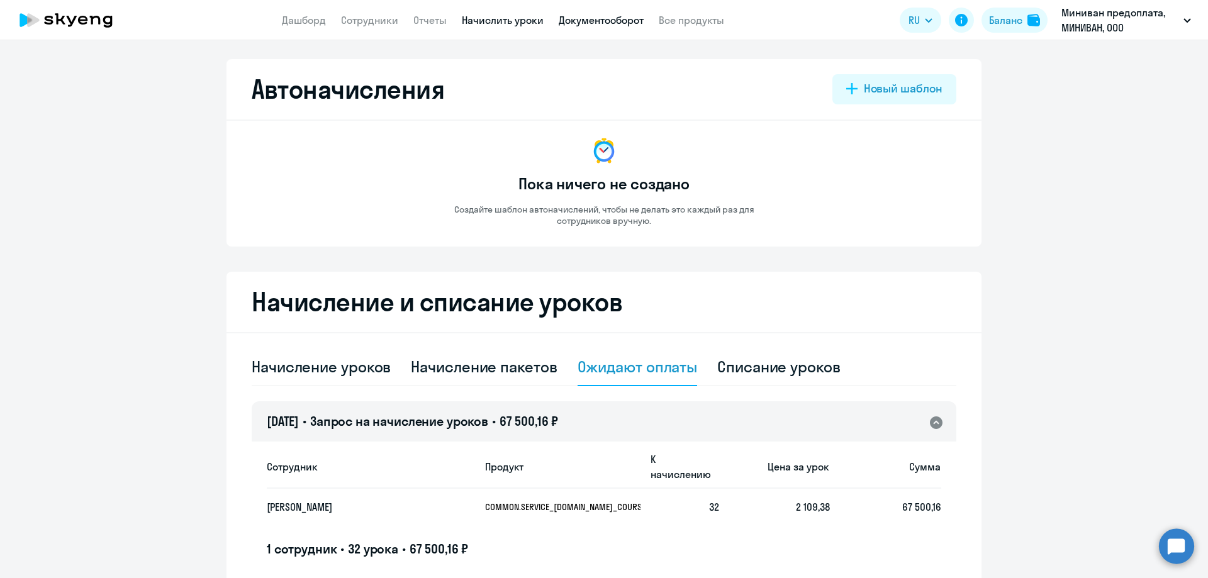
click at [602, 18] on link "Документооборот" at bounding box center [601, 20] width 85 height 13
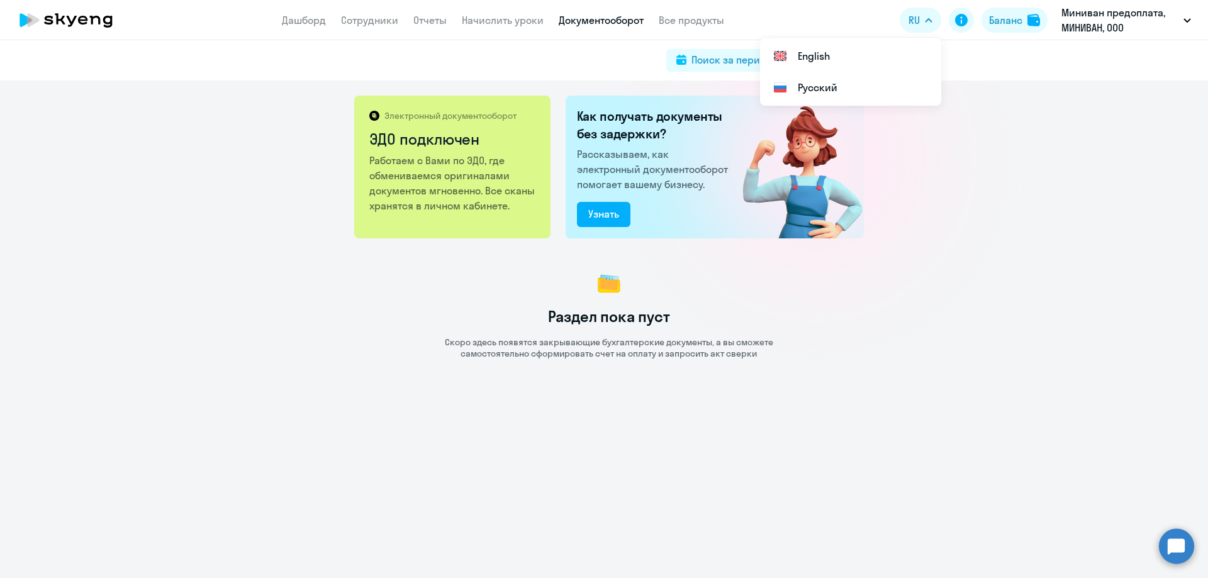
click at [1079, 176] on div "Электронный документооборот ЭДО подключен Работаем с Вами по ЭДО, где обменивае…" at bounding box center [604, 330] width 1208 height 498
click at [529, 19] on link "Начислить уроки" at bounding box center [503, 20] width 82 height 13
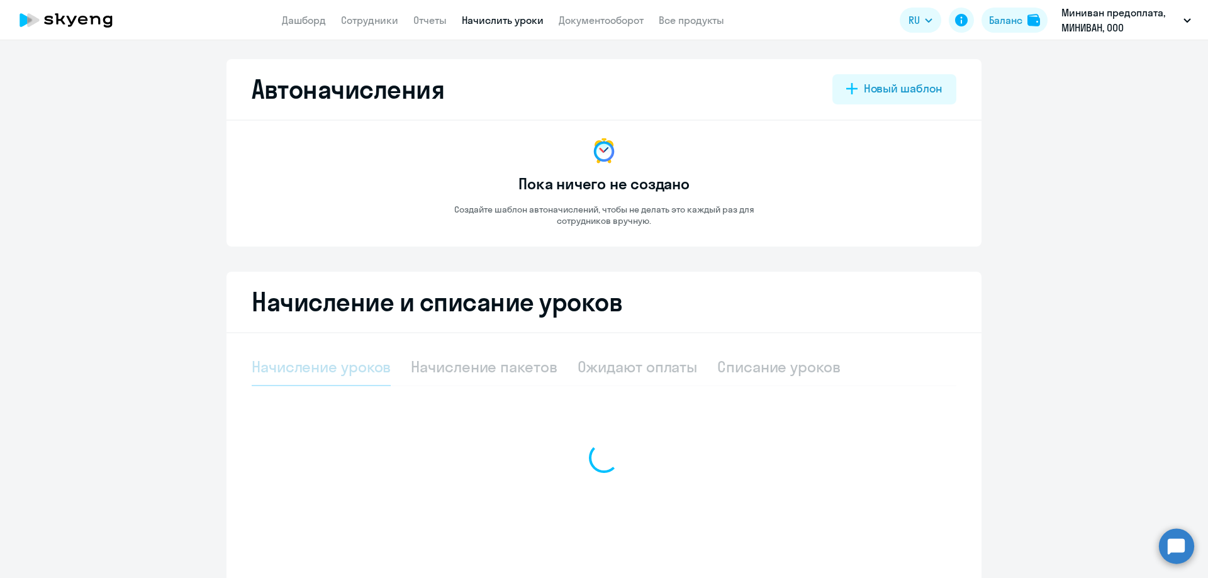
select select "10"
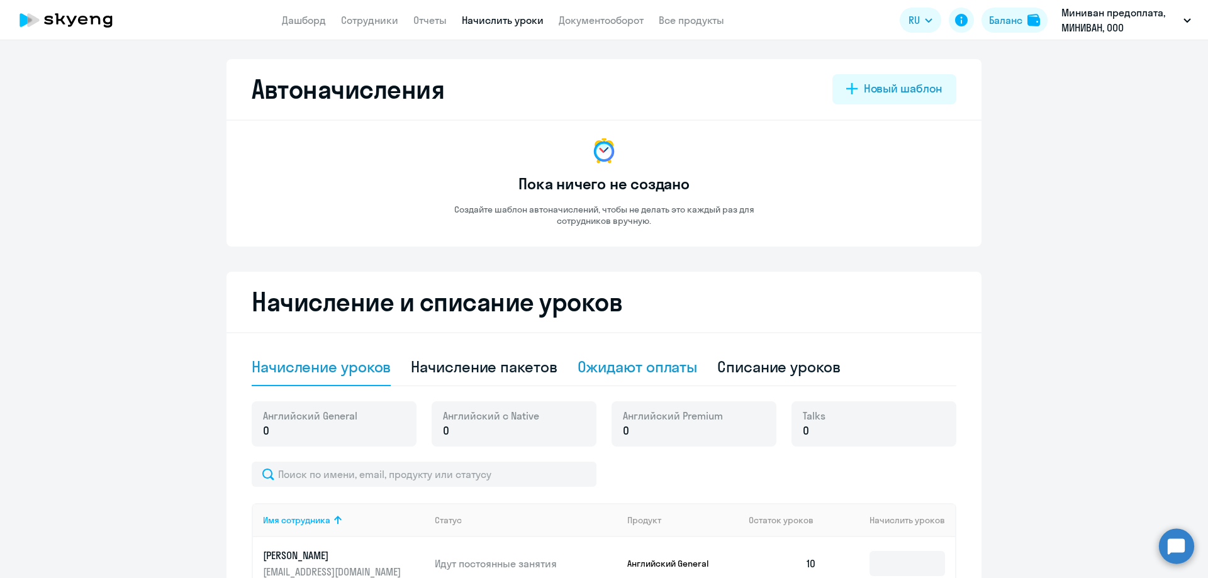
click at [659, 368] on div "Ожидают оплаты" at bounding box center [638, 367] width 120 height 20
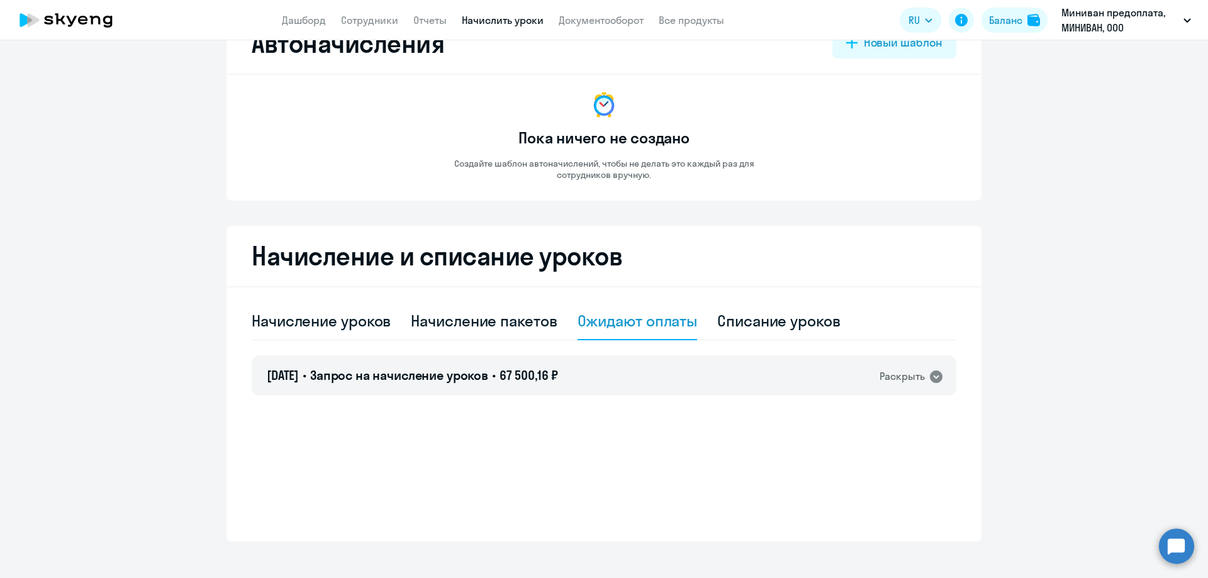
scroll to position [60, 0]
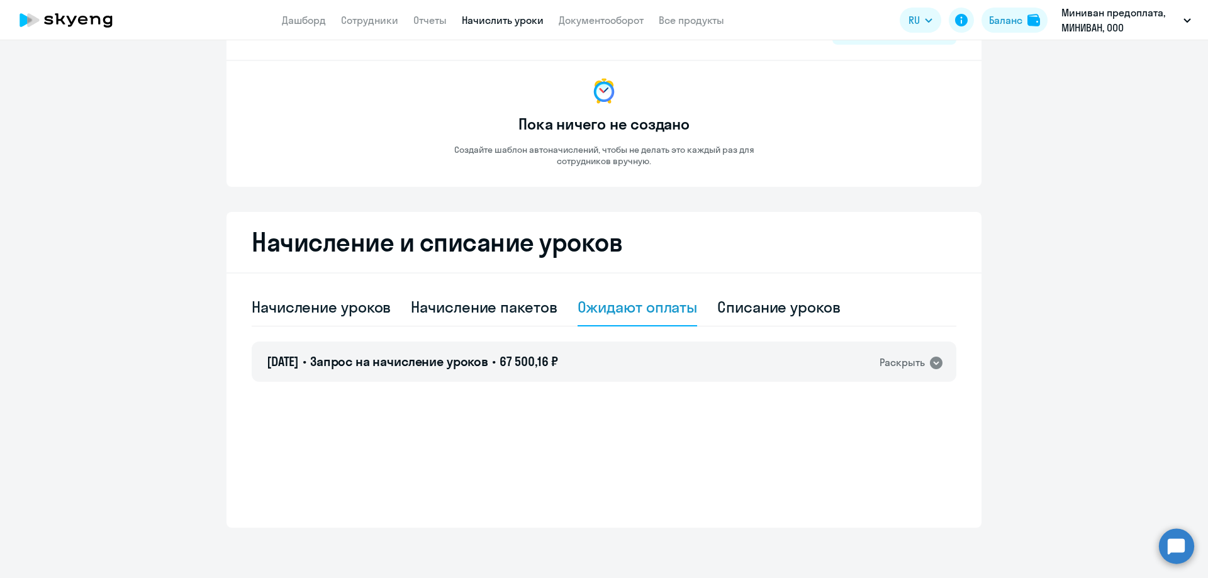
click at [1067, 289] on ng-component "Автоначисления Новый шаблон Пока ничего не создано Создайте шаблон автоначислен…" at bounding box center [604, 263] width 1208 height 529
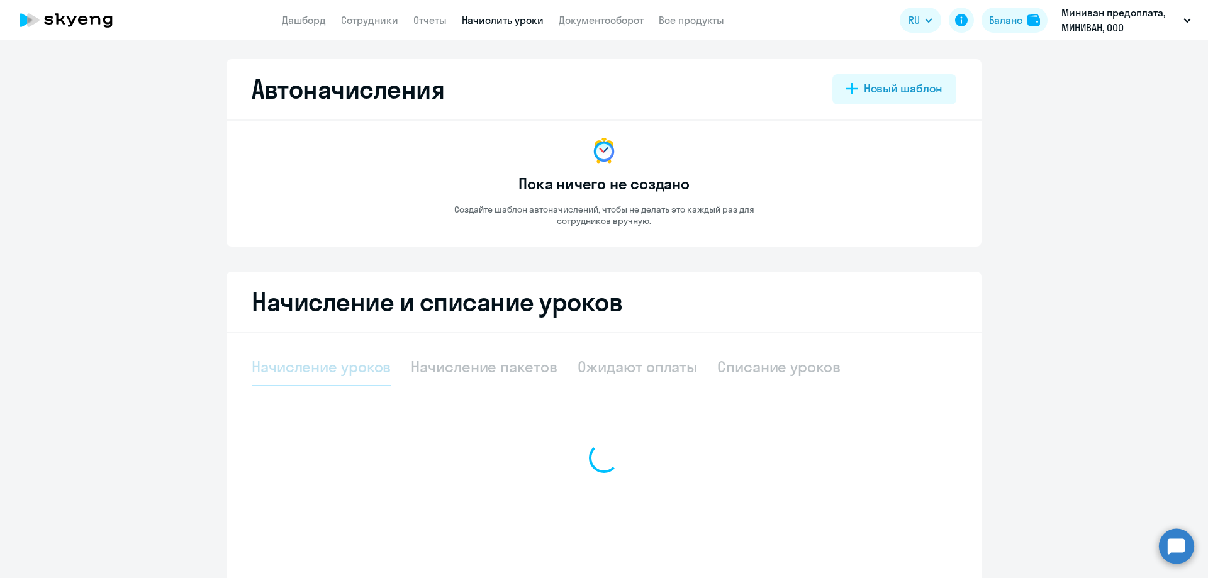
select select "10"
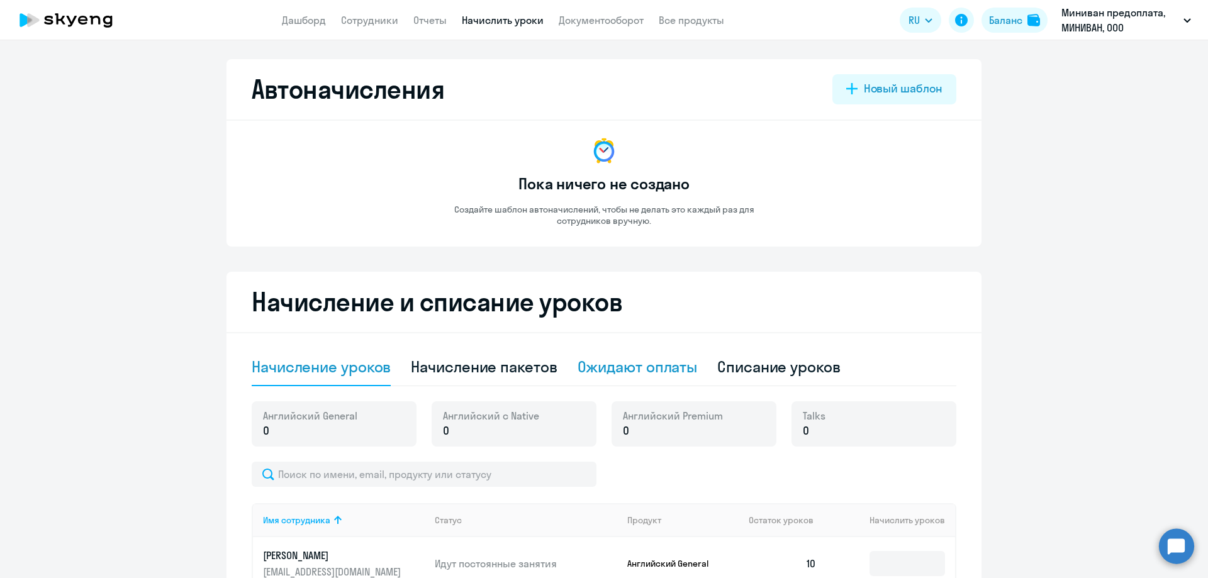
click at [667, 366] on div "Ожидают оплаты" at bounding box center [638, 367] width 120 height 20
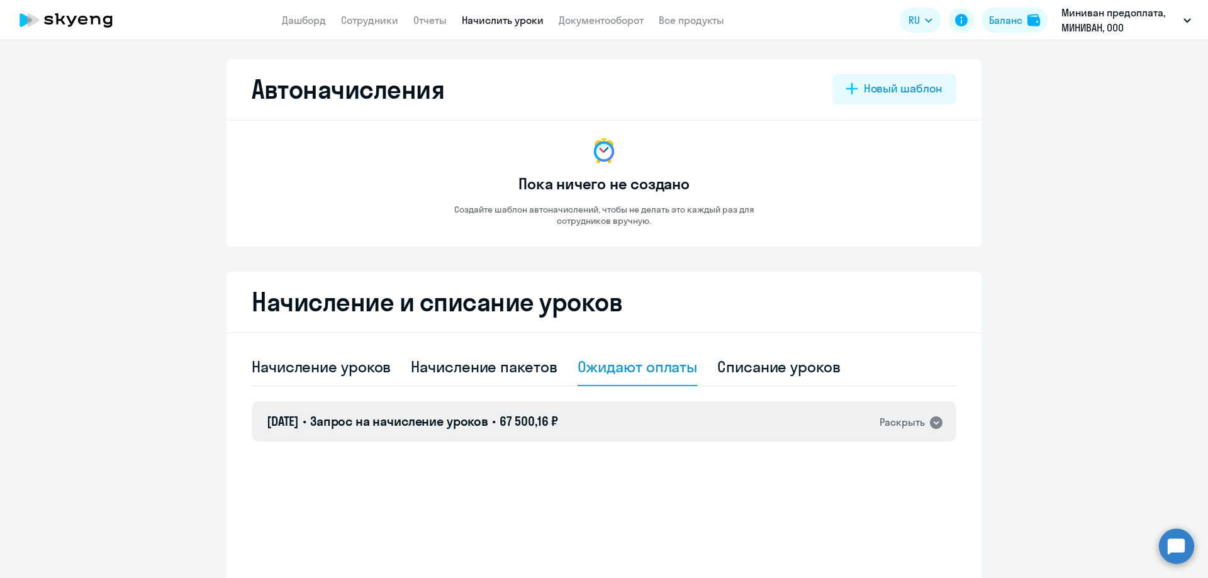
click at [889, 423] on div "Раскрыть" at bounding box center [902, 423] width 45 height 16
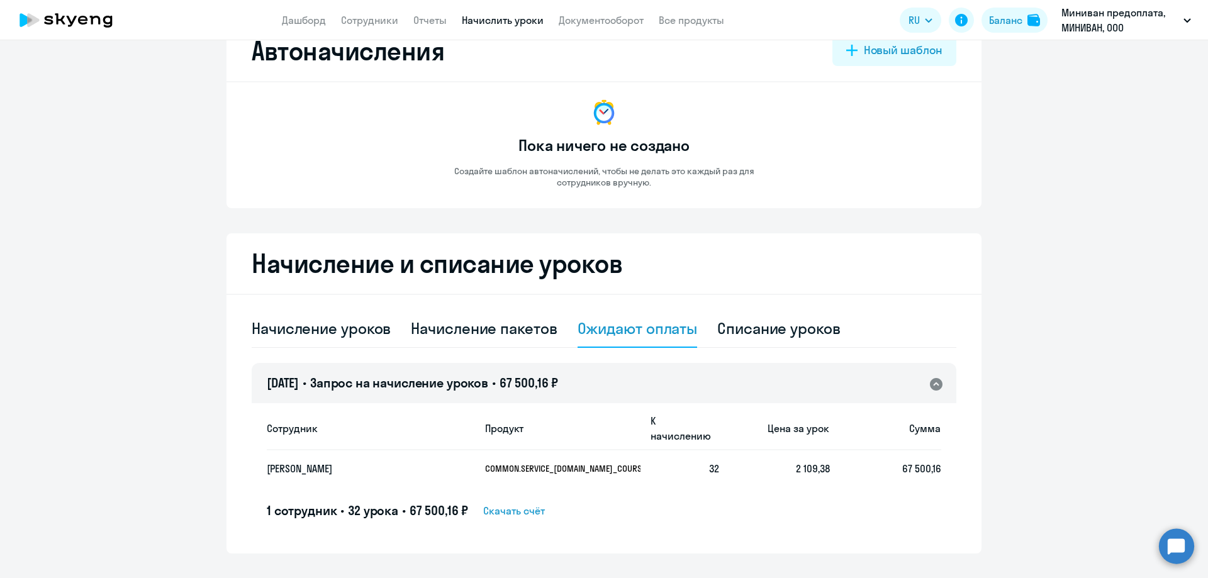
scroll to position [60, 0]
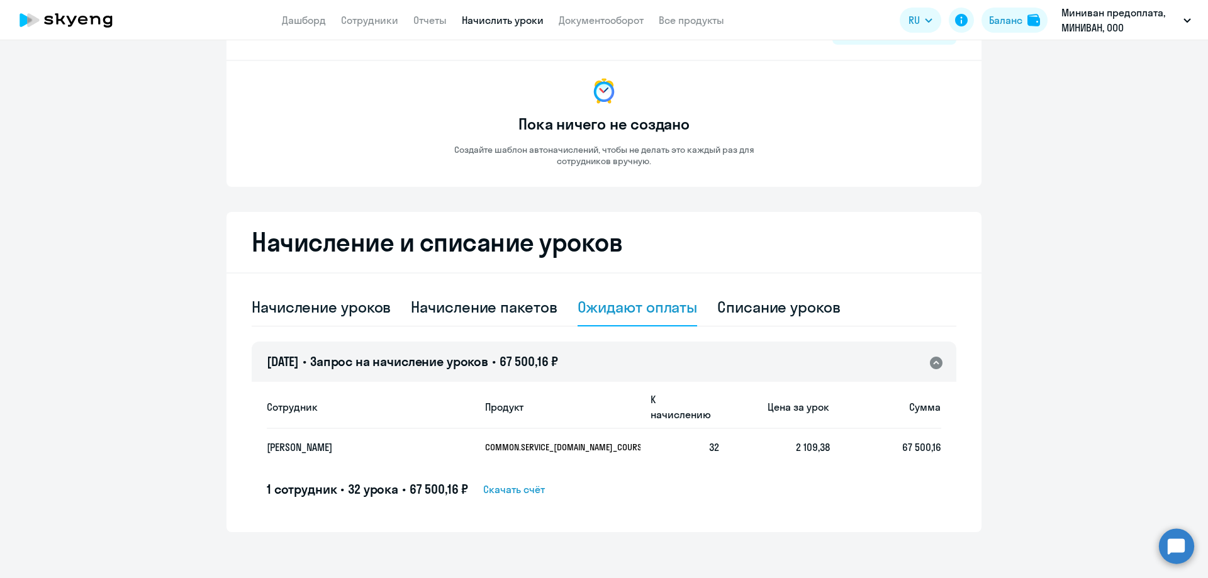
click at [507, 482] on span "Скачать счёт" at bounding box center [514, 489] width 62 height 15
click at [497, 308] on div "Начисление пакетов" at bounding box center [484, 307] width 146 height 20
select select "10"
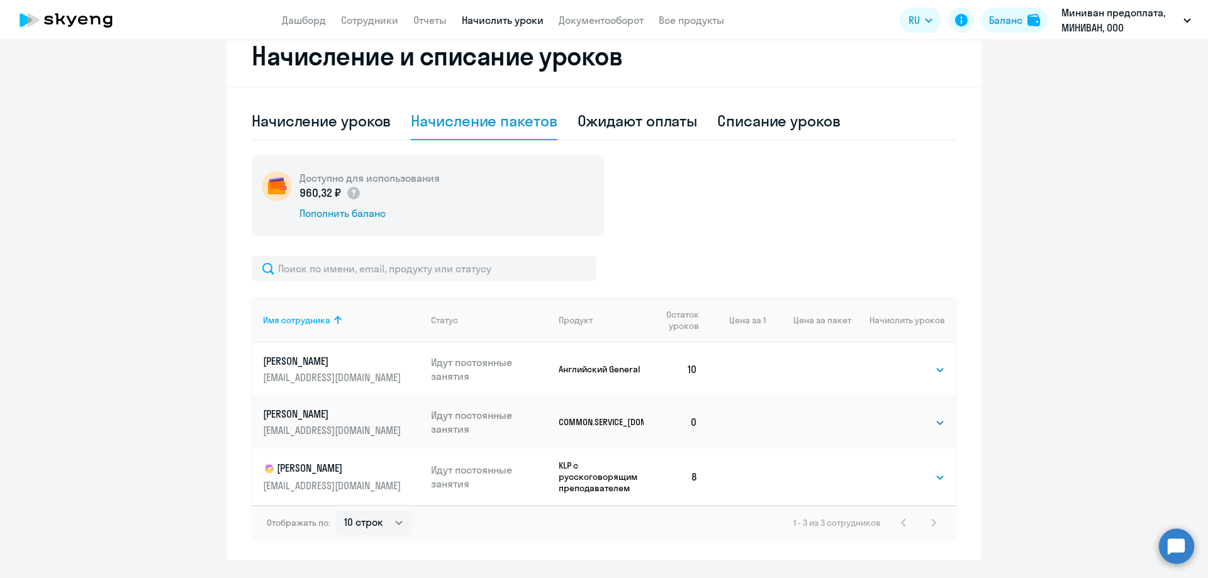
scroll to position [279, 0]
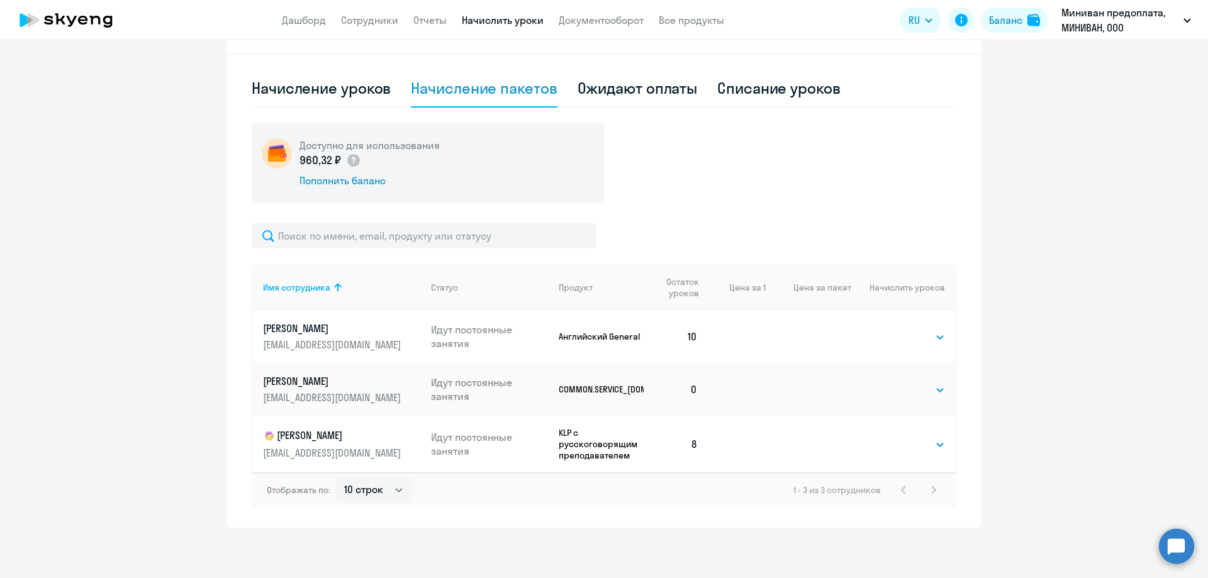
click at [866, 227] on div at bounding box center [604, 235] width 705 height 25
click at [31, 110] on ng-component "Автоначисления Новый шаблон Пока ничего не создано Создайте шаблон автоначислен…" at bounding box center [604, 154] width 1208 height 748
click at [16, 161] on ng-component "Автоначисления Новый шаблон Пока ничего не создано Создайте шаблон автоначислен…" at bounding box center [604, 154] width 1208 height 748
